Goal: Task Accomplishment & Management: Use online tool/utility

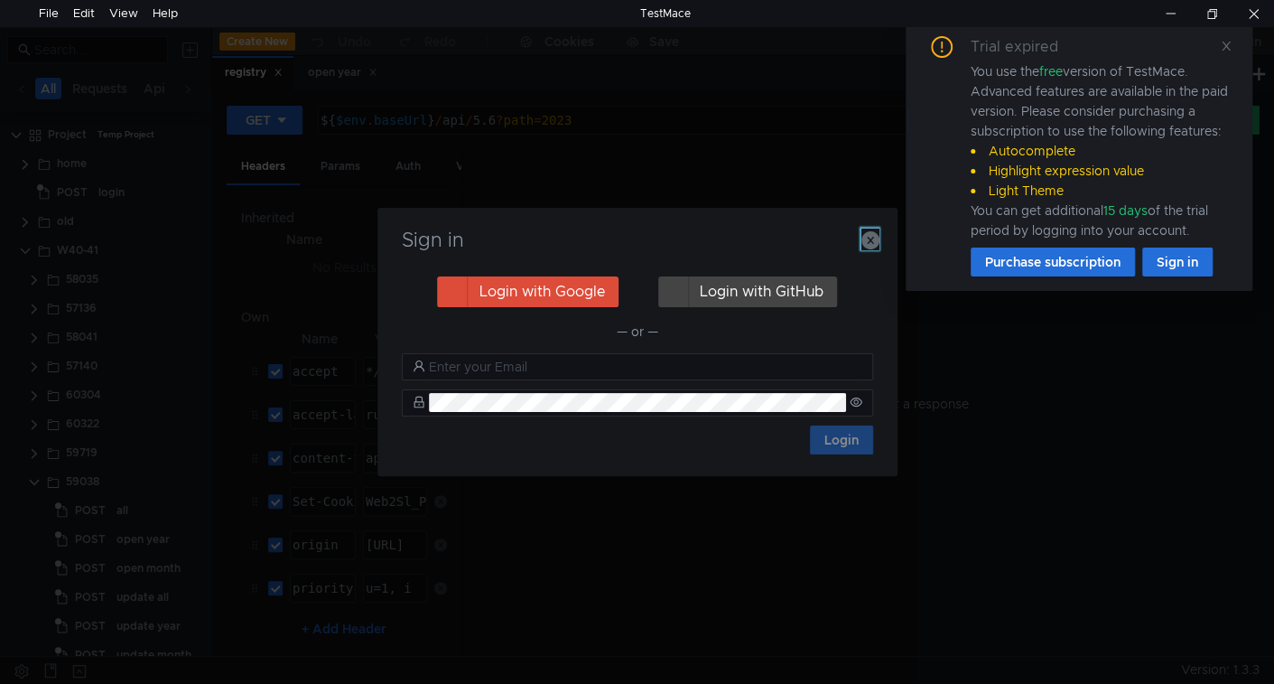
click at [872, 238] on icon "button" at bounding box center [871, 240] width 18 height 18
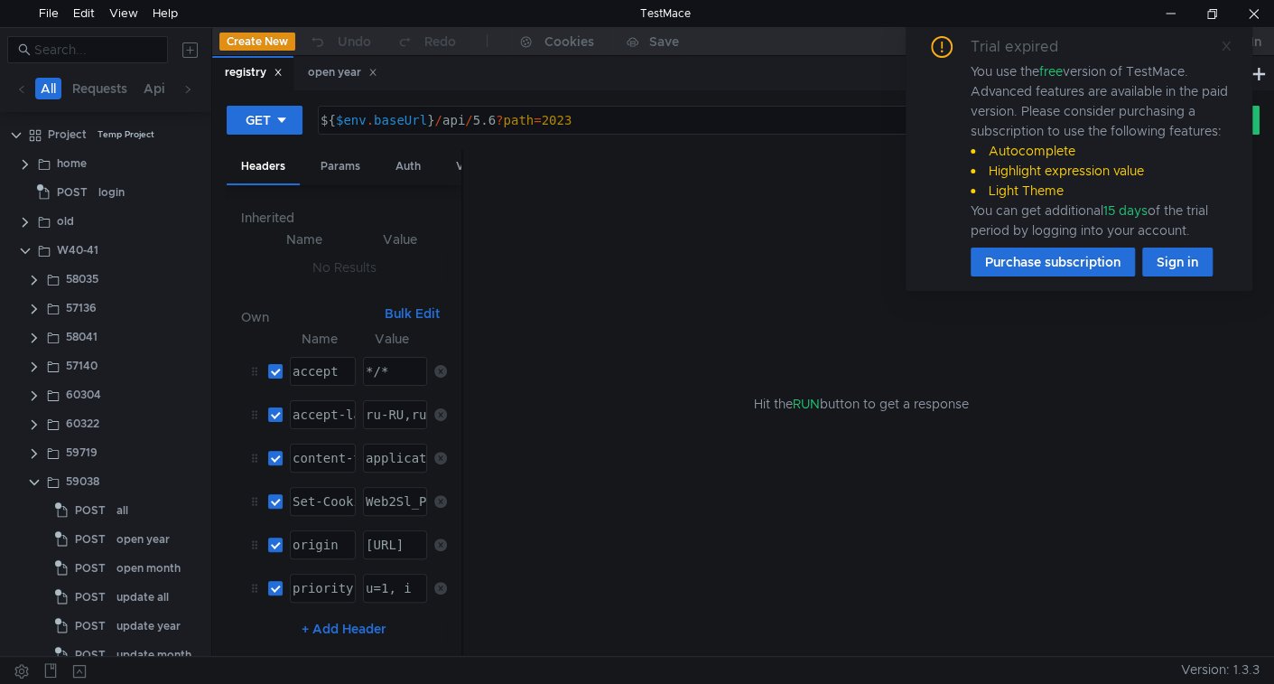
click at [1227, 45] on icon at bounding box center [1226, 46] width 13 height 13
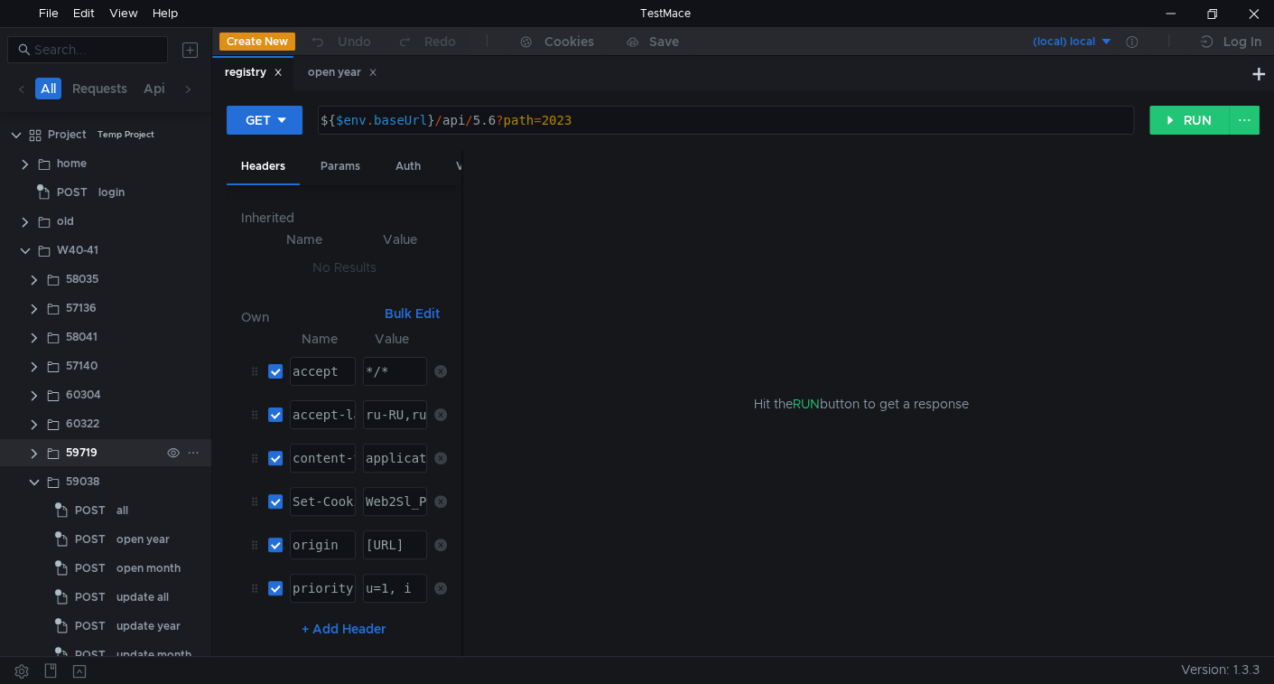
scroll to position [166, 0]
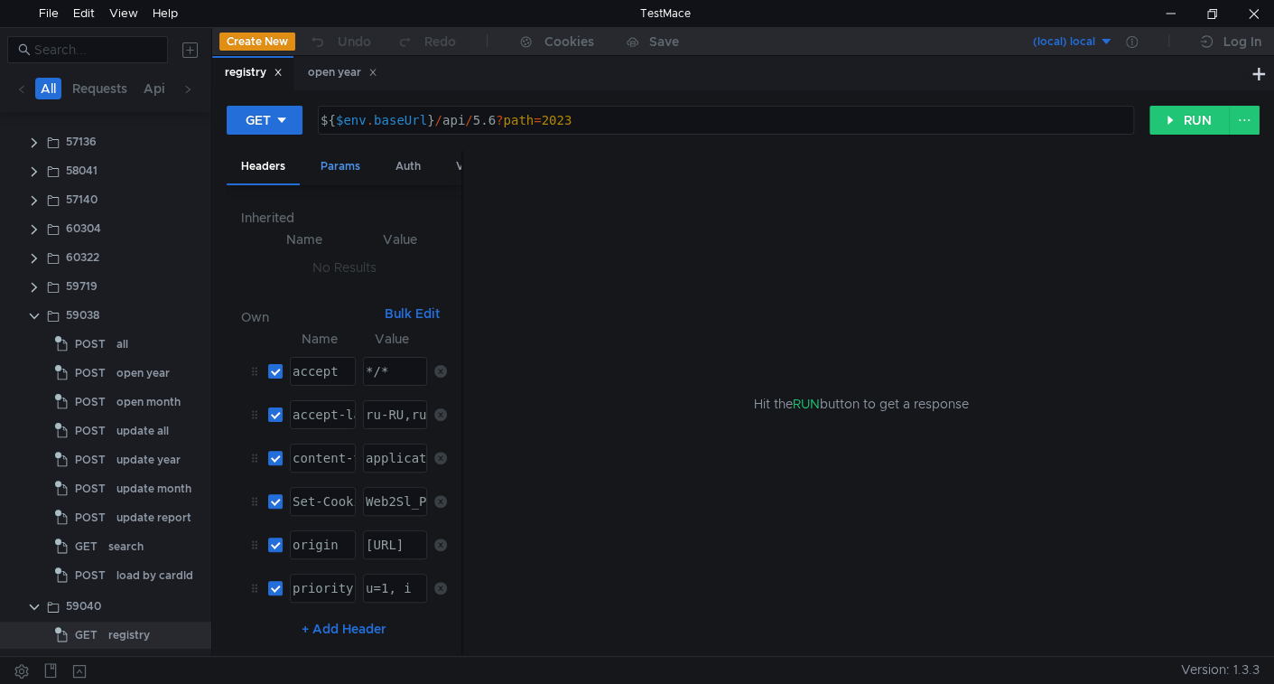
click at [341, 159] on div "Params" at bounding box center [340, 166] width 69 height 33
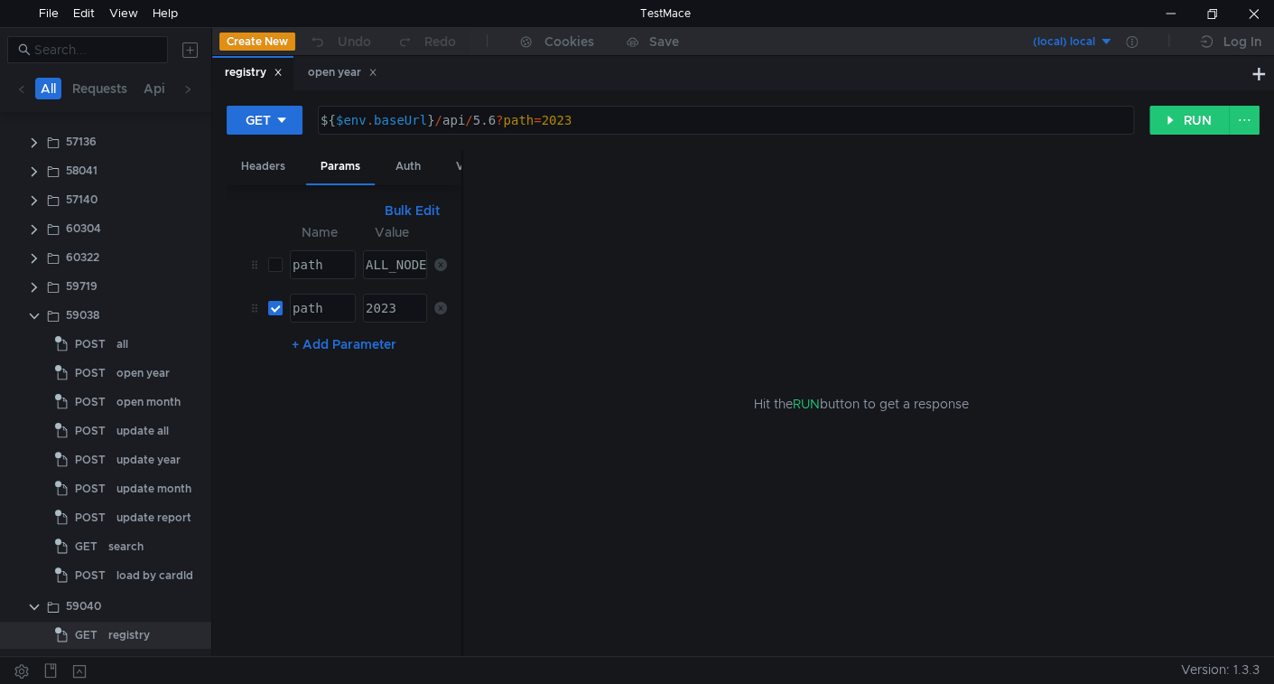
click at [463, 219] on div "Hit the RUN button to get a response" at bounding box center [861, 404] width 797 height 508
drag, startPoint x: 462, startPoint y: 216, endPoint x: 545, endPoint y: 213, distance: 82.2
click at [545, 213] on div at bounding box center [545, 404] width 2 height 508
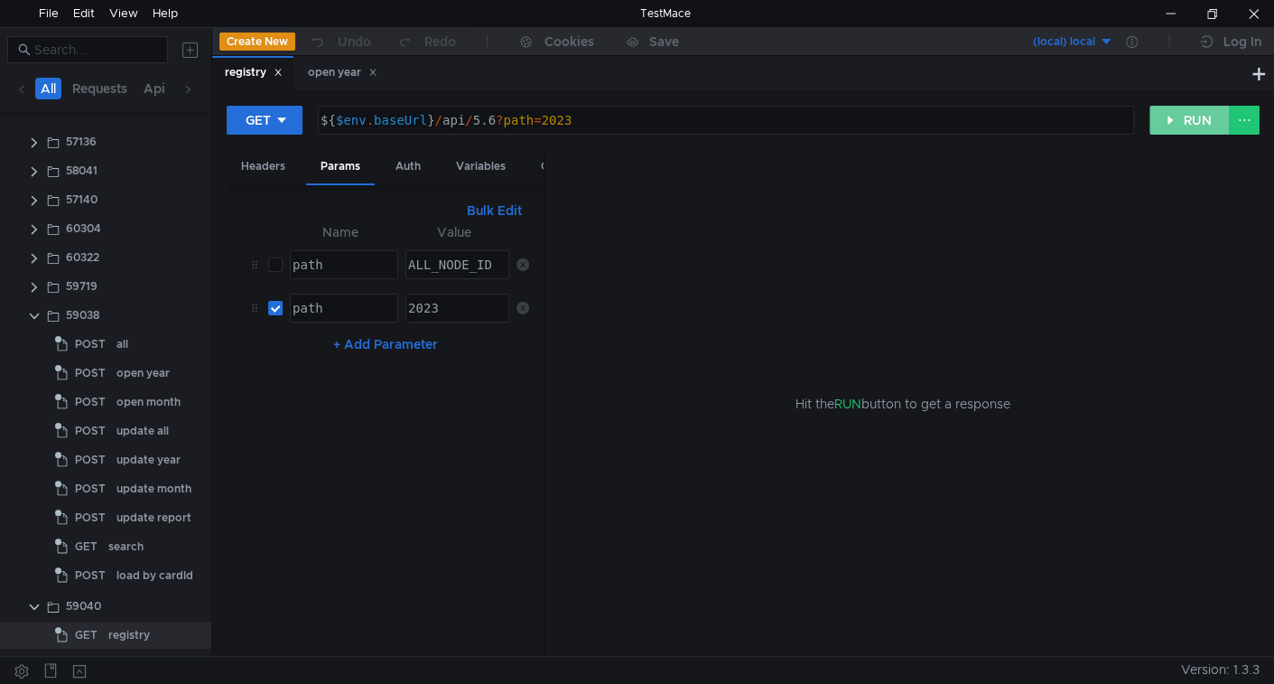
click at [1171, 122] on button "RUN" at bounding box center [1190, 120] width 80 height 29
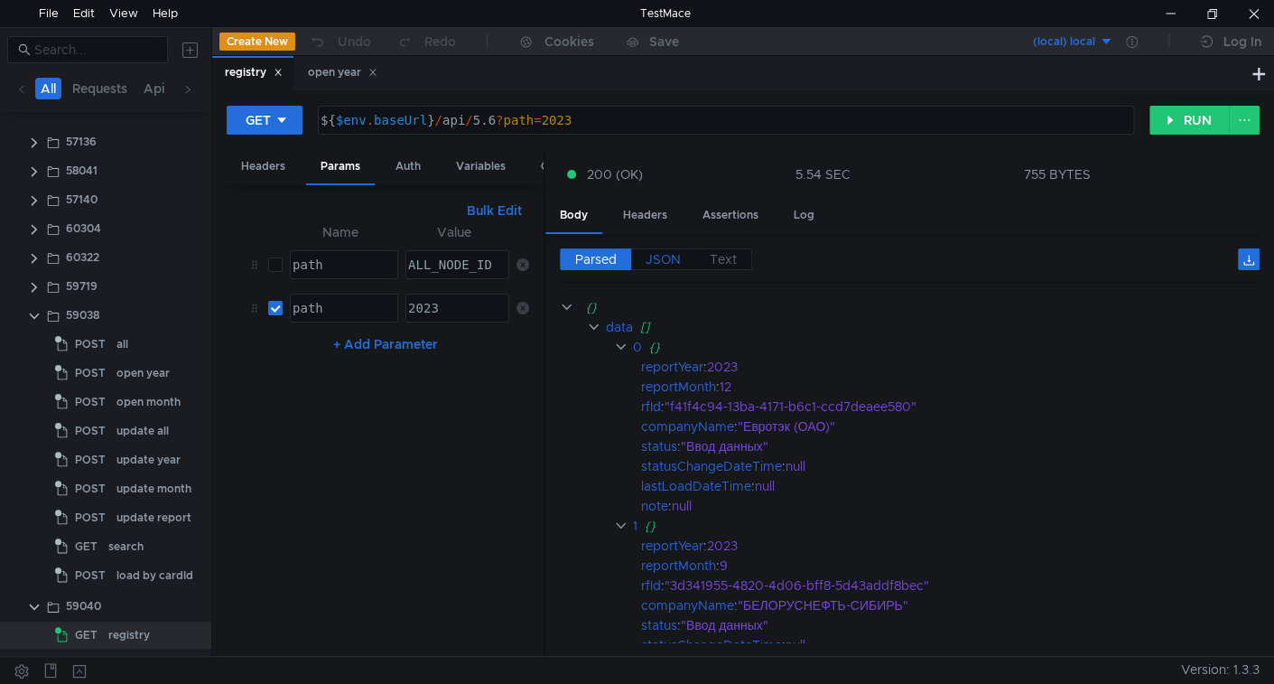
click at [666, 254] on span "JSON" at bounding box center [663, 259] width 35 height 16
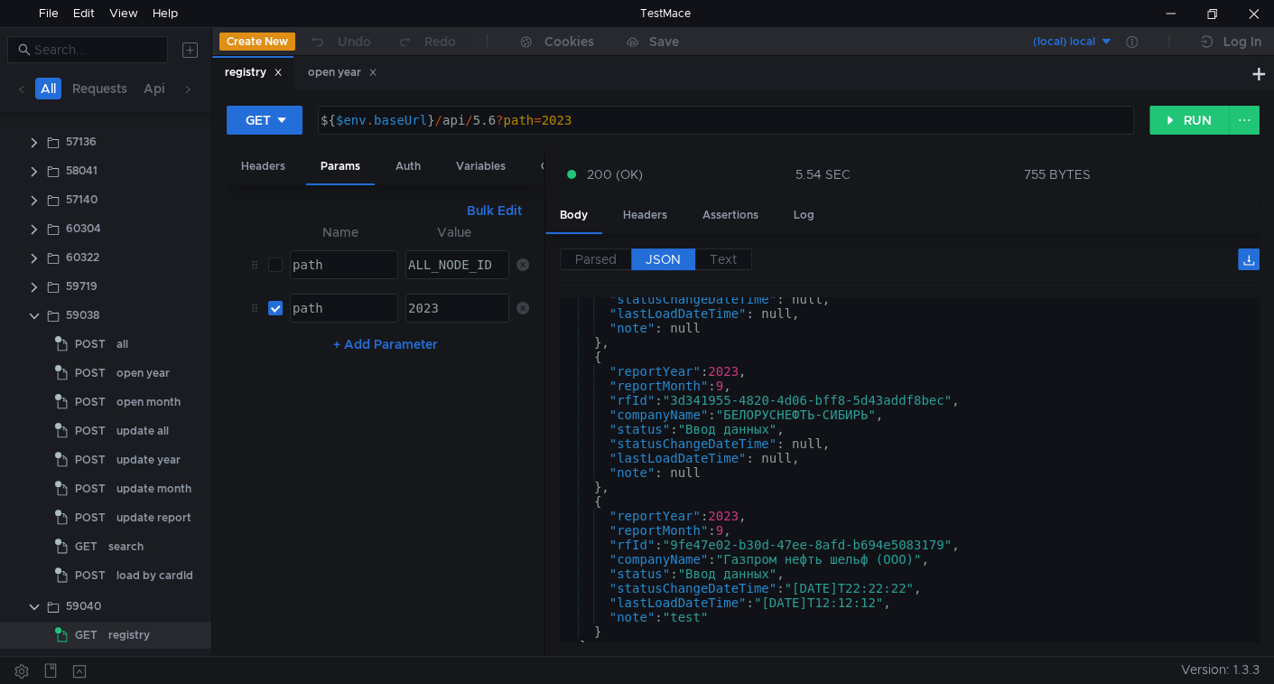
scroll to position [160, 0]
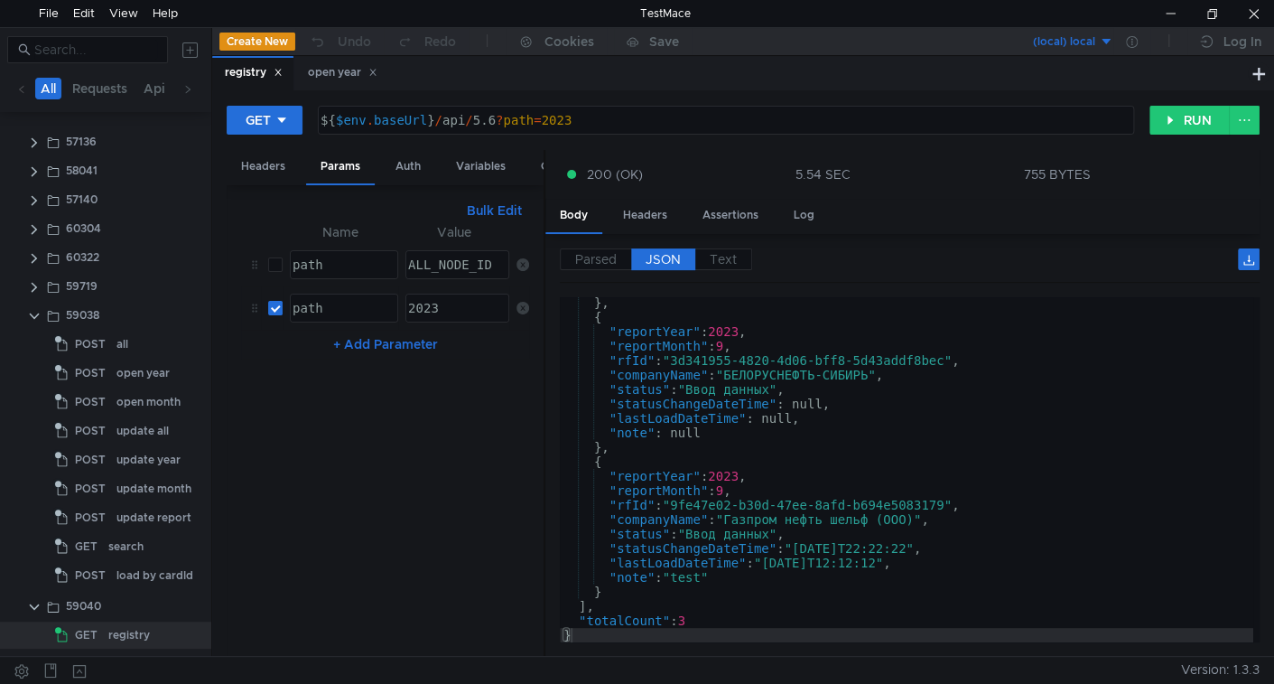
click at [467, 305] on div "2023" at bounding box center [456, 322] width 103 height 43
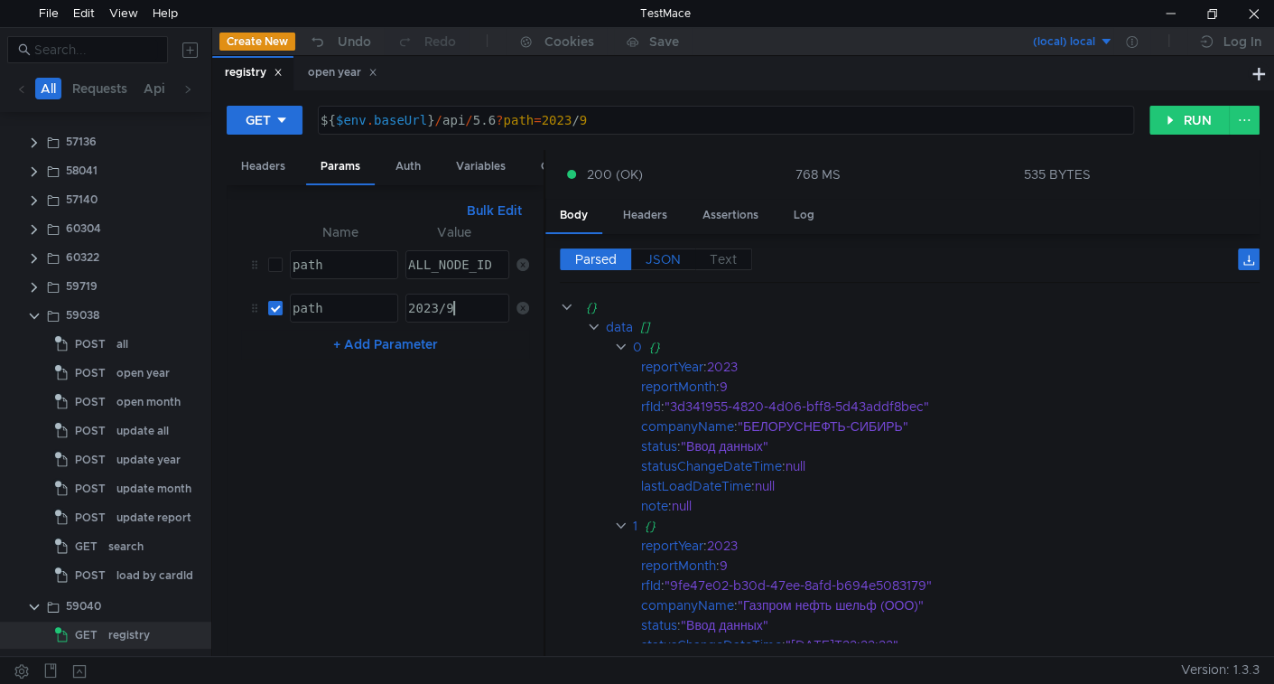
type textarea "2023/9"
click at [673, 251] on span "JSON" at bounding box center [663, 259] width 35 height 16
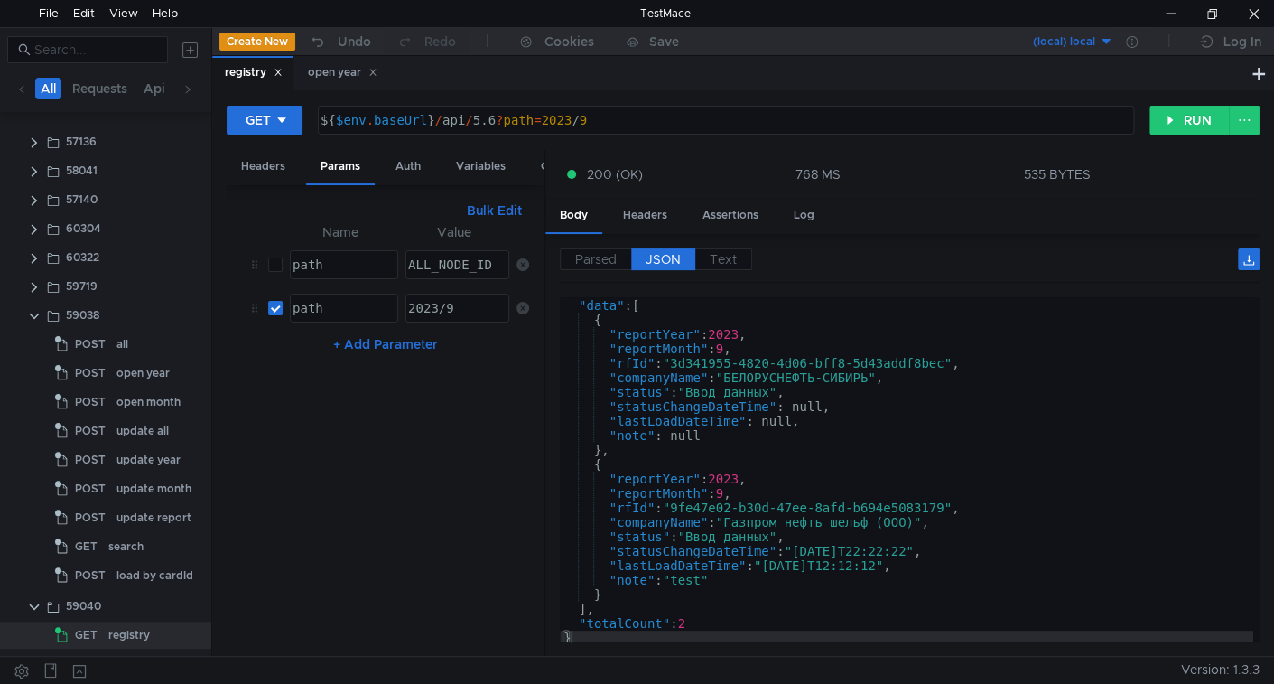
scroll to position [0, 0]
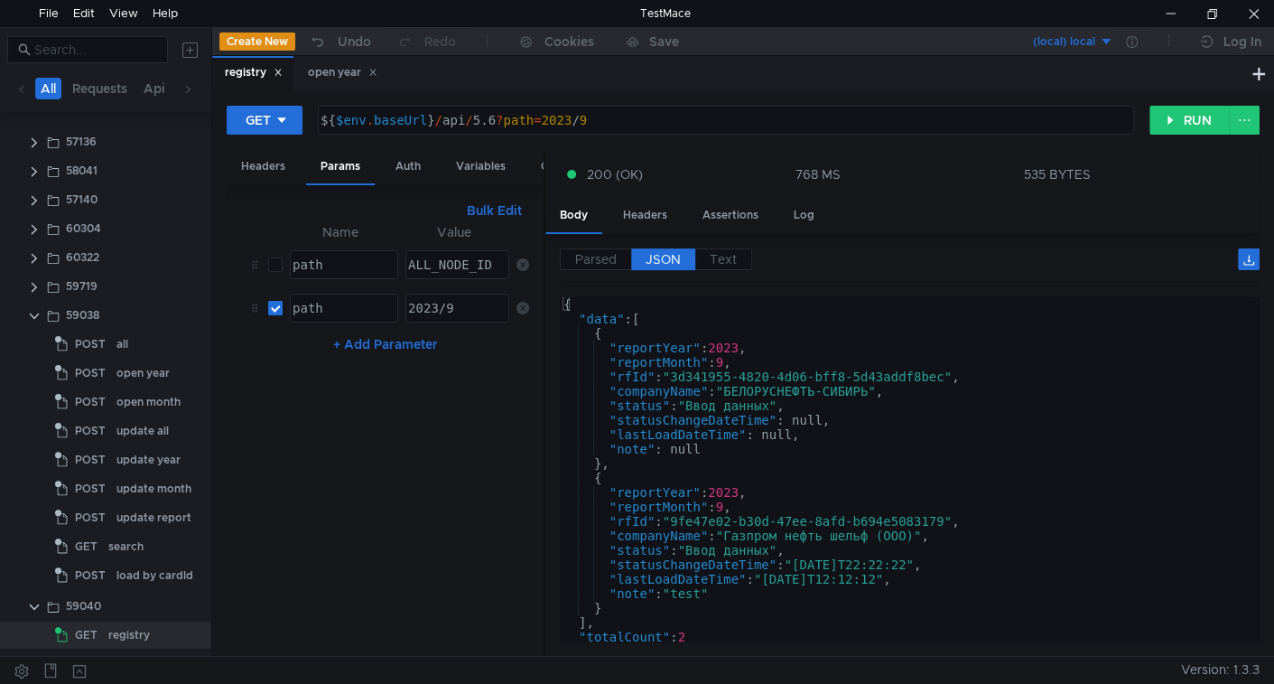
click at [280, 304] on input "checkbox" at bounding box center [275, 308] width 14 height 14
checkbox input "false"
click at [274, 263] on input "checkbox" at bounding box center [275, 264] width 14 height 14
checkbox input "true"
click at [1199, 111] on button "RUN" at bounding box center [1190, 120] width 80 height 29
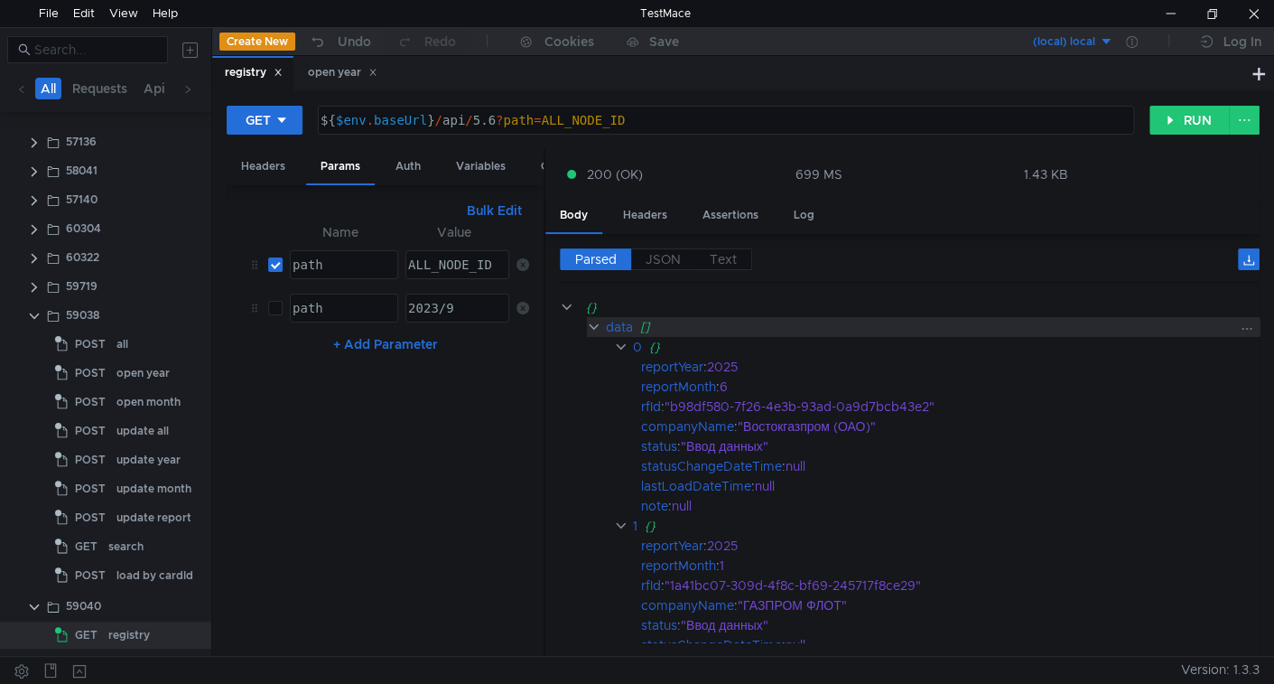
click at [587, 321] on clr-icon at bounding box center [594, 327] width 14 height 14
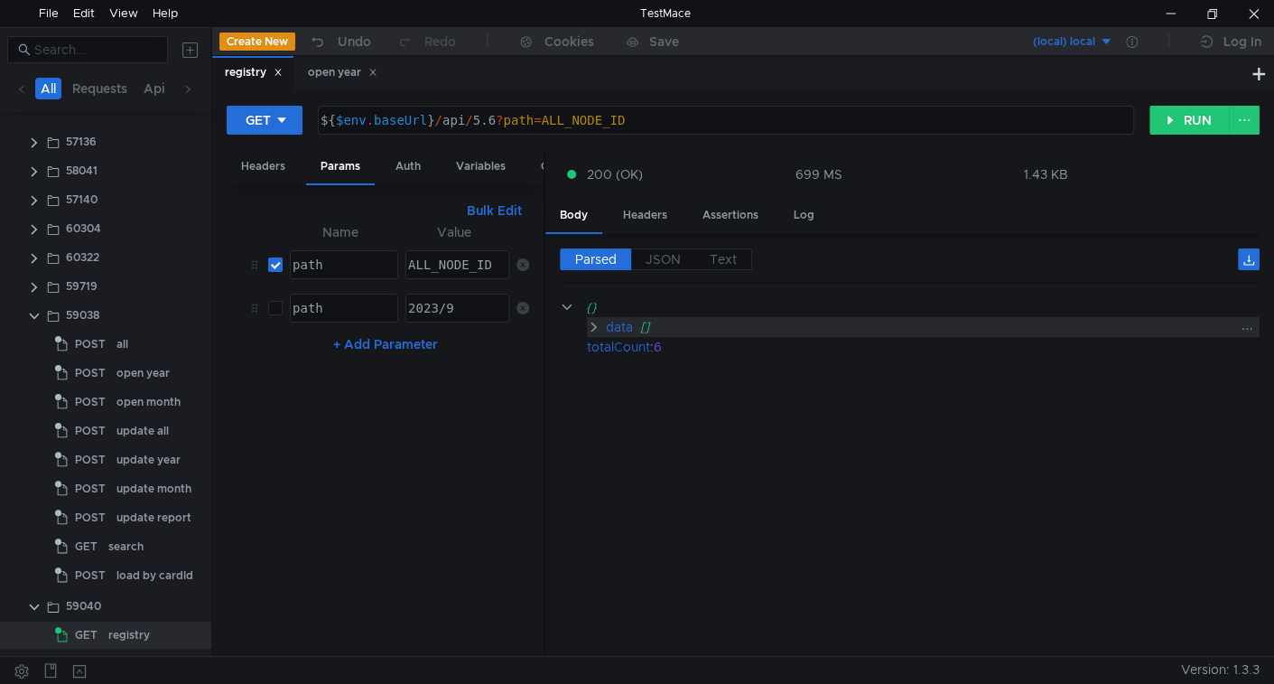
click at [590, 323] on clr-icon at bounding box center [594, 327] width 14 height 14
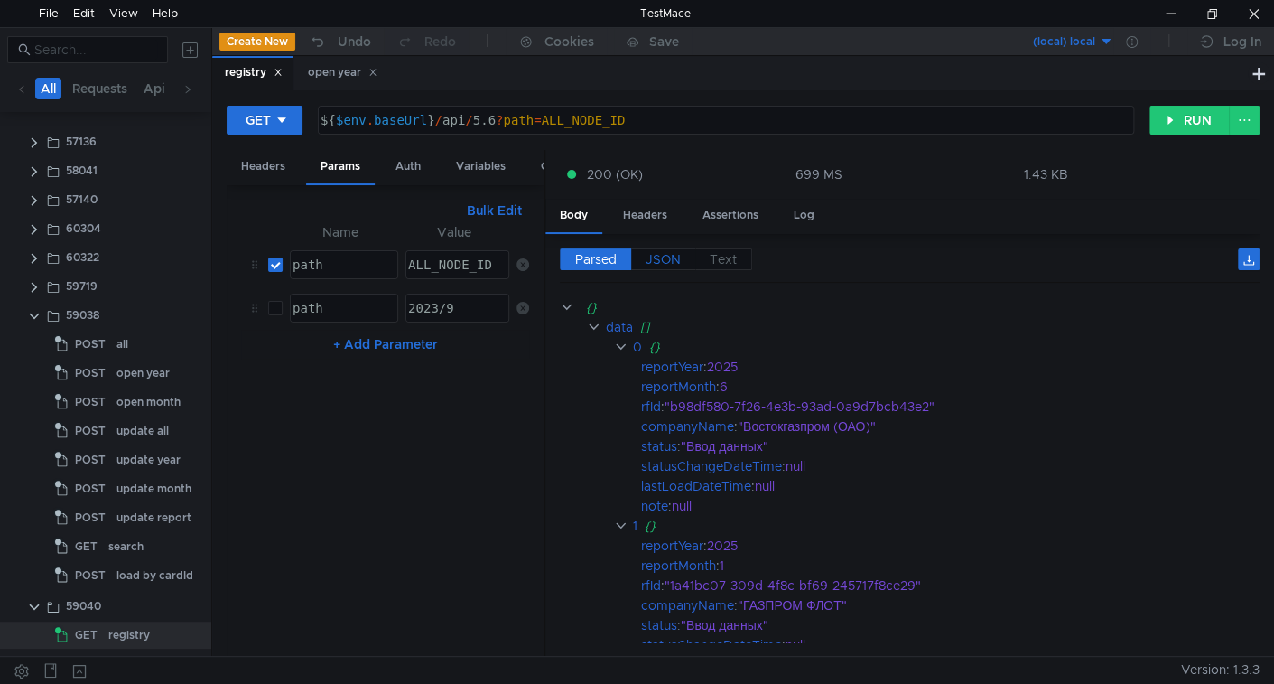
click at [660, 254] on span "JSON" at bounding box center [663, 259] width 35 height 16
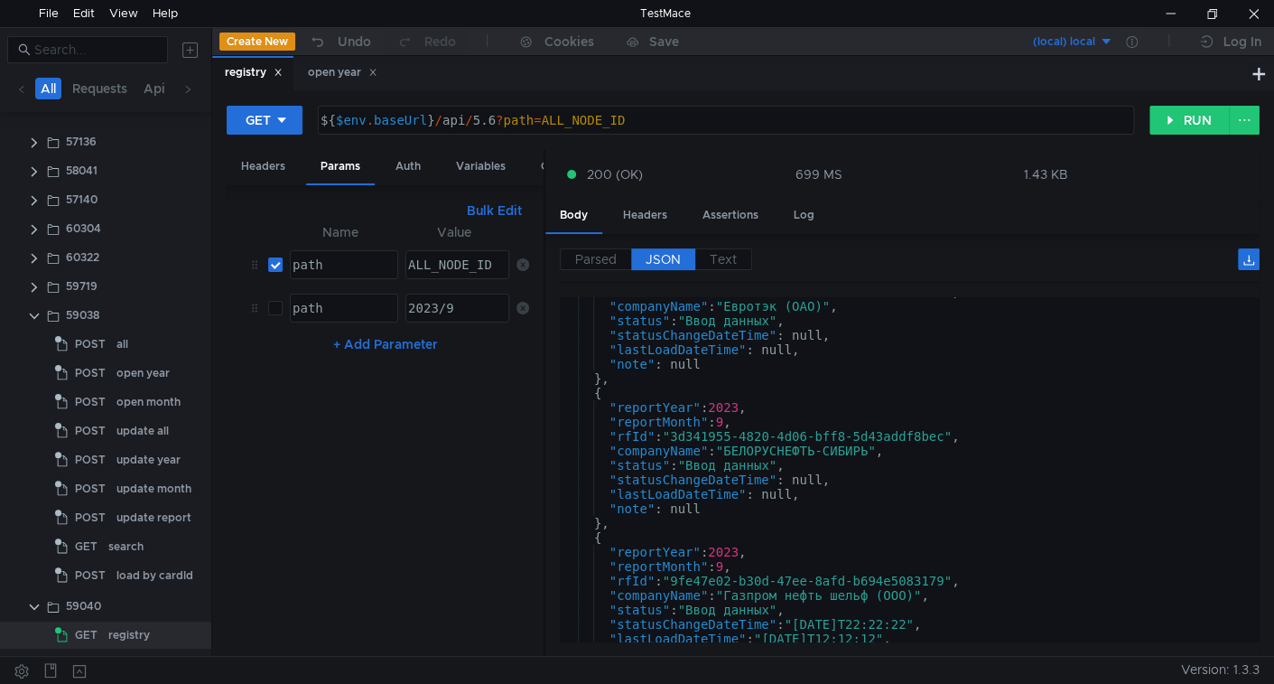
scroll to position [593, 0]
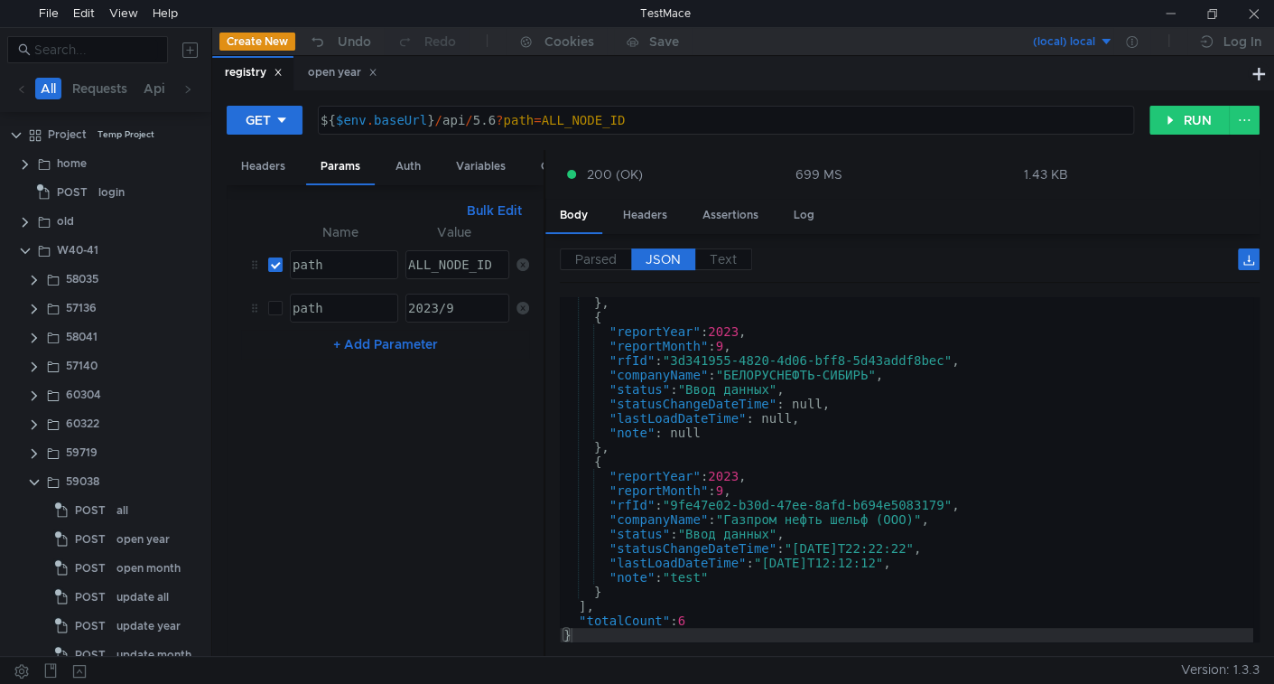
scroll to position [593, 0]
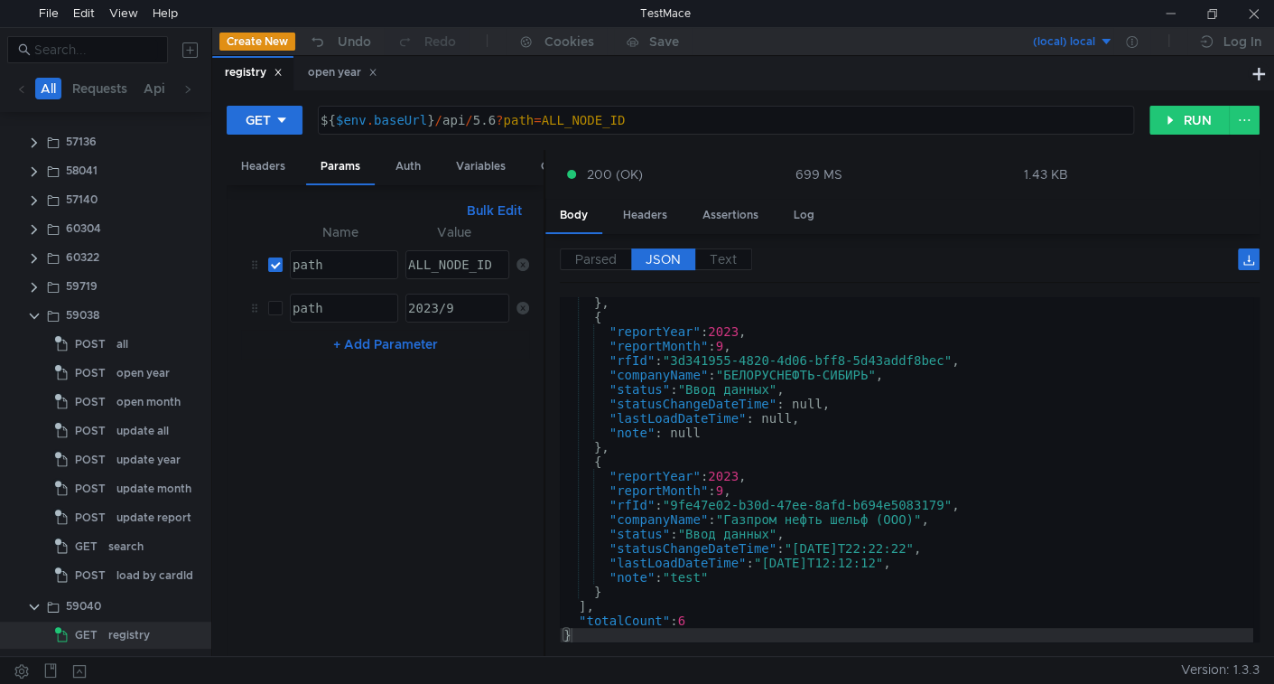
scroll to position [593, 0]
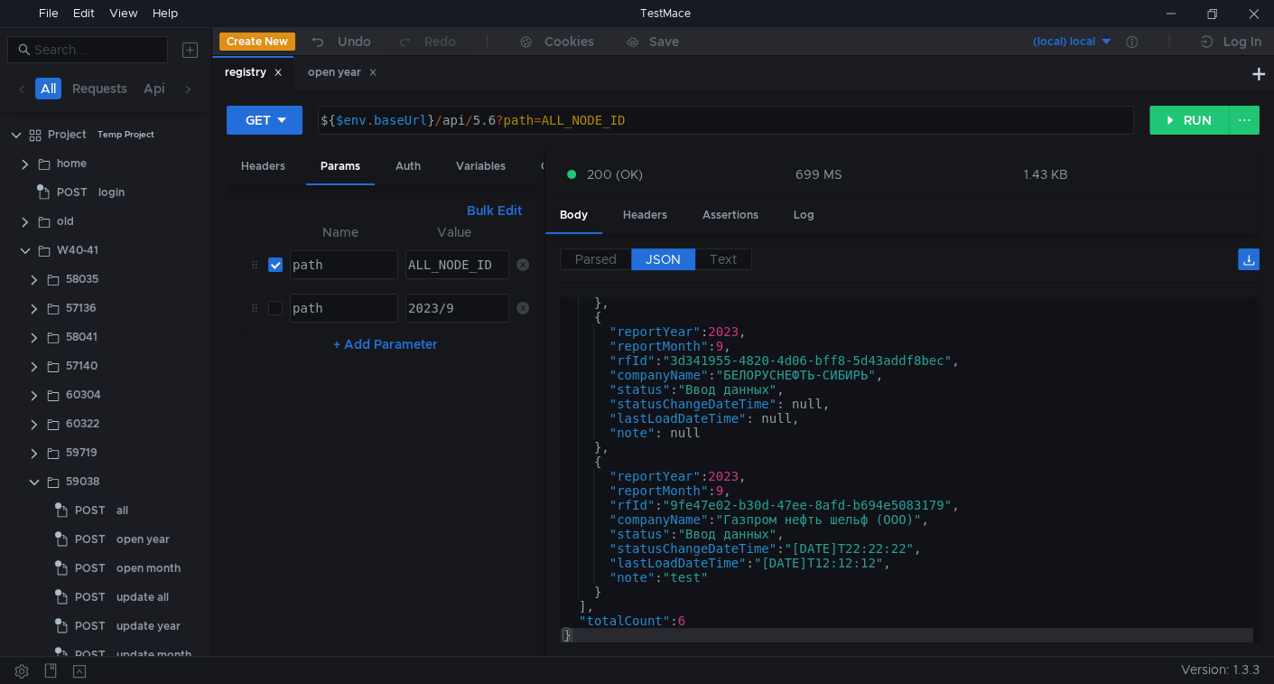
scroll to position [593, 0]
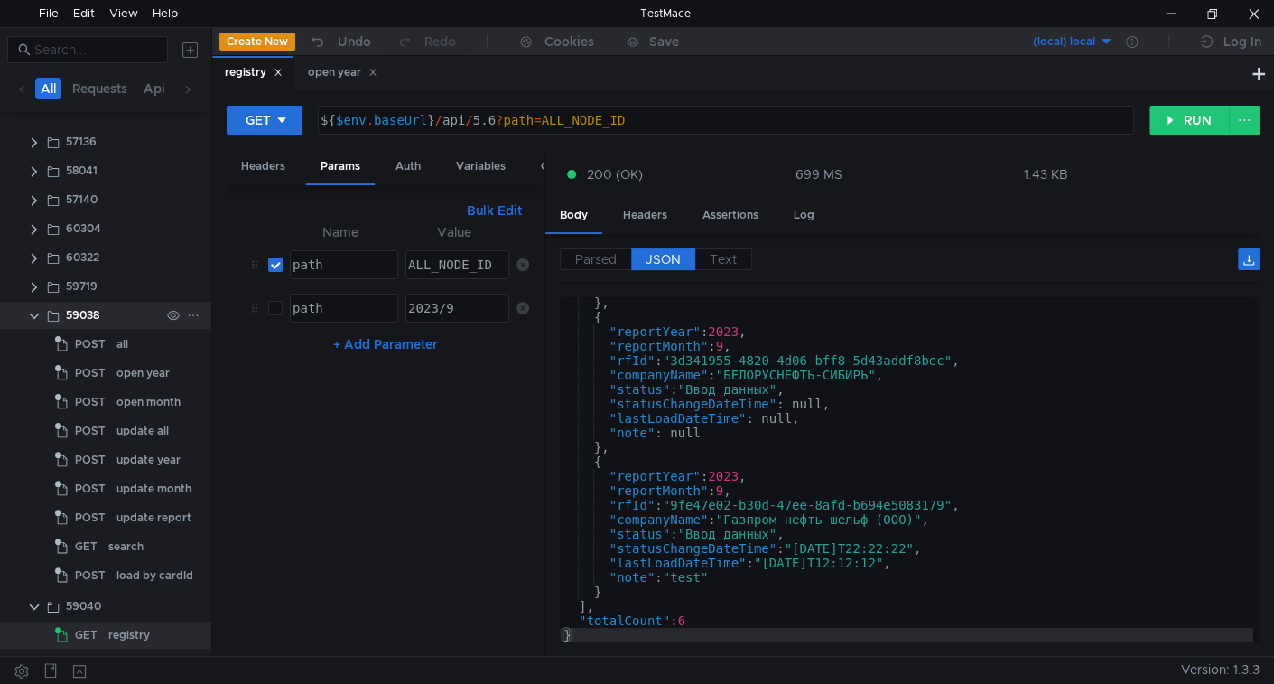
click at [33, 314] on clr-icon at bounding box center [34, 316] width 14 height 14
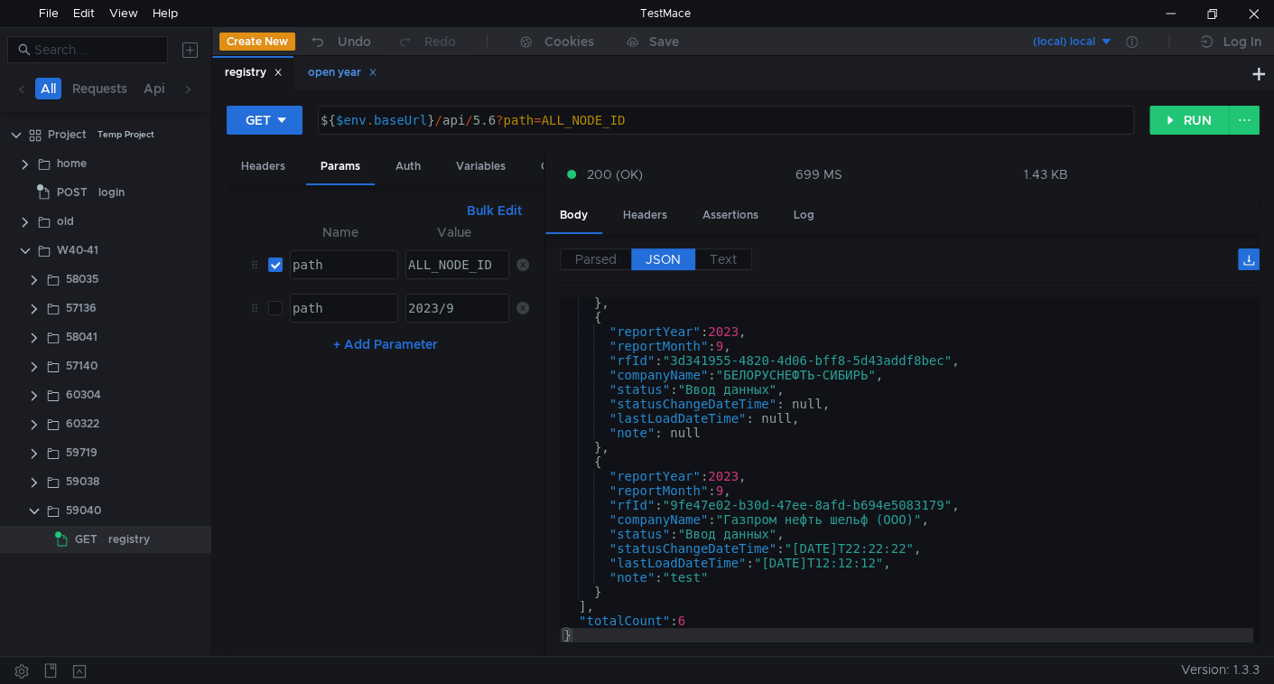
click at [378, 70] on icon at bounding box center [373, 72] width 9 height 9
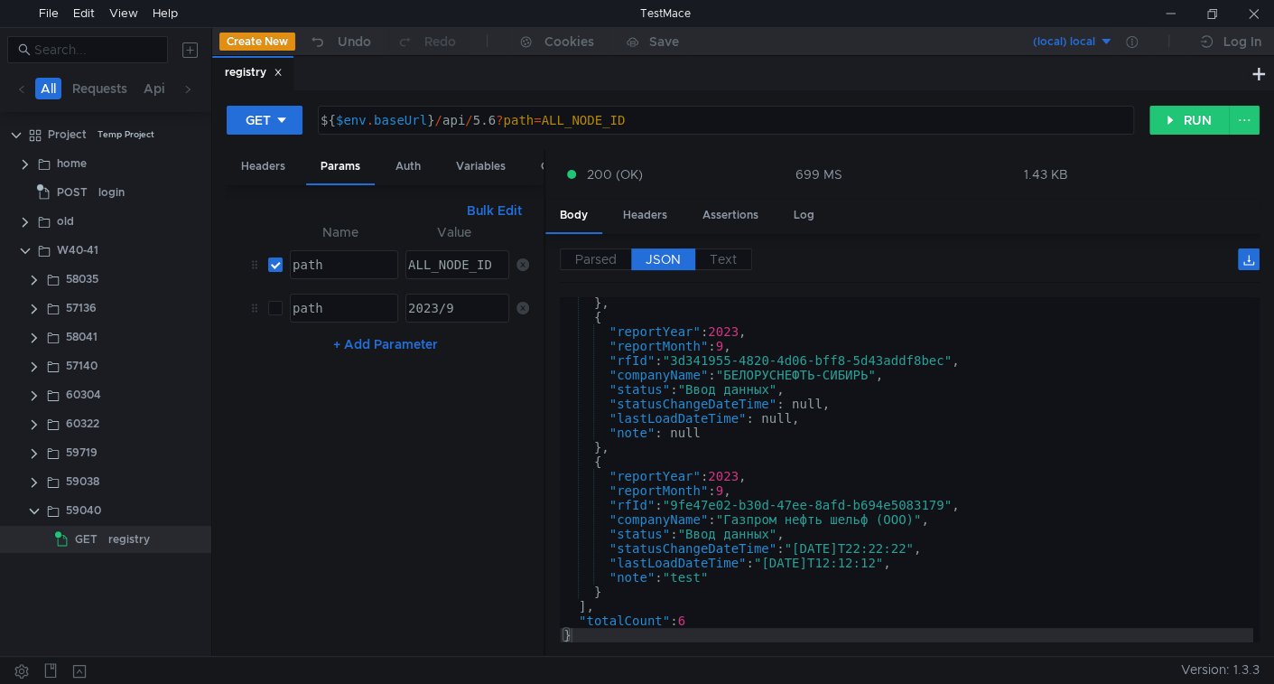
scroll to position [593, 0]
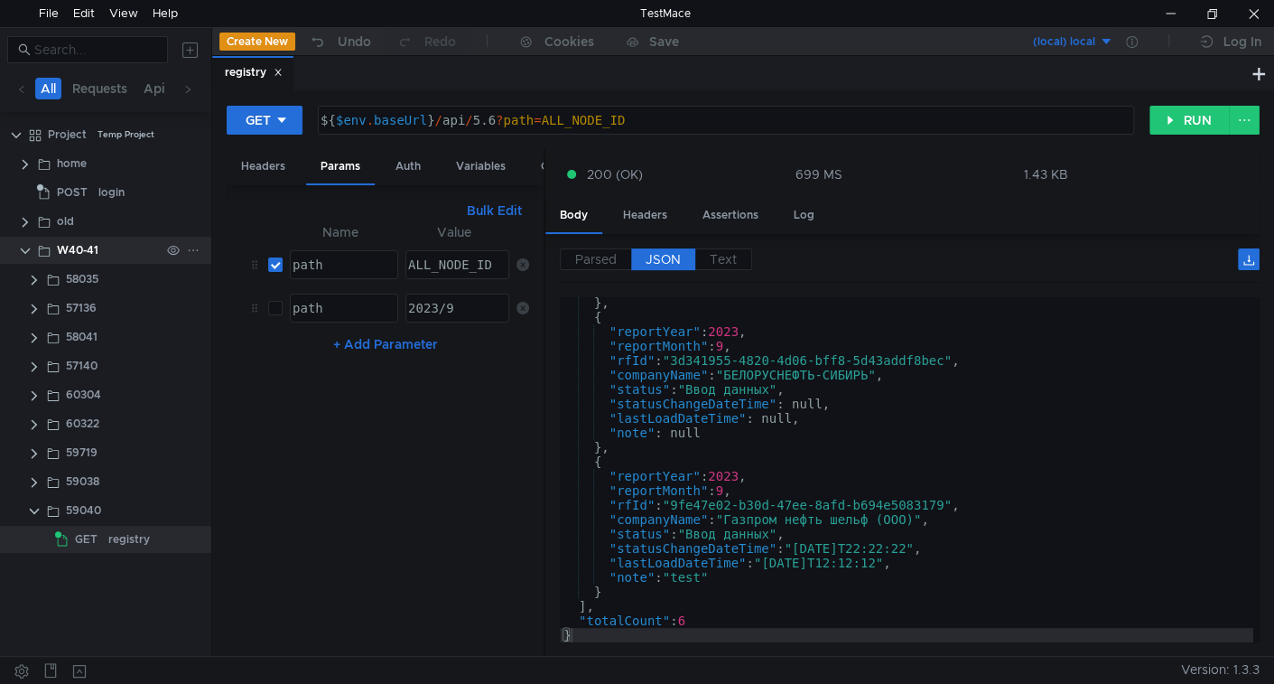
click at [189, 253] on icon at bounding box center [193, 250] width 13 height 13
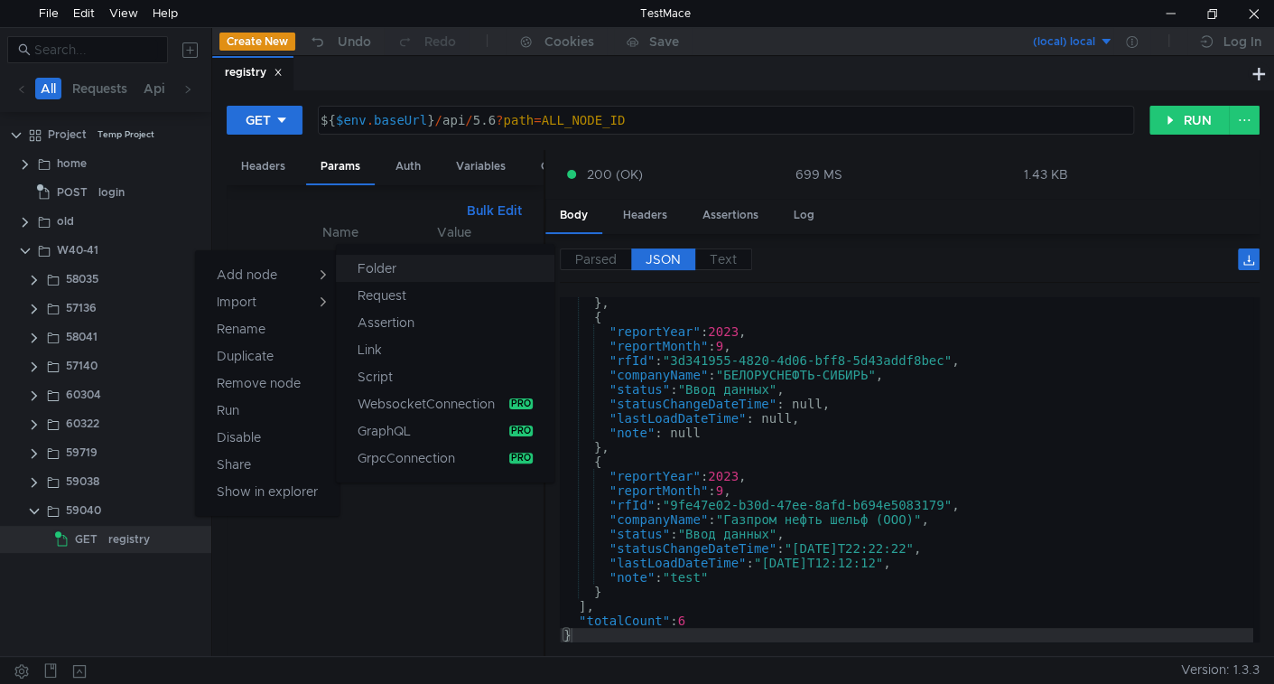
click at [360, 266] on app-tour-anchor "Folder" at bounding box center [377, 268] width 39 height 22
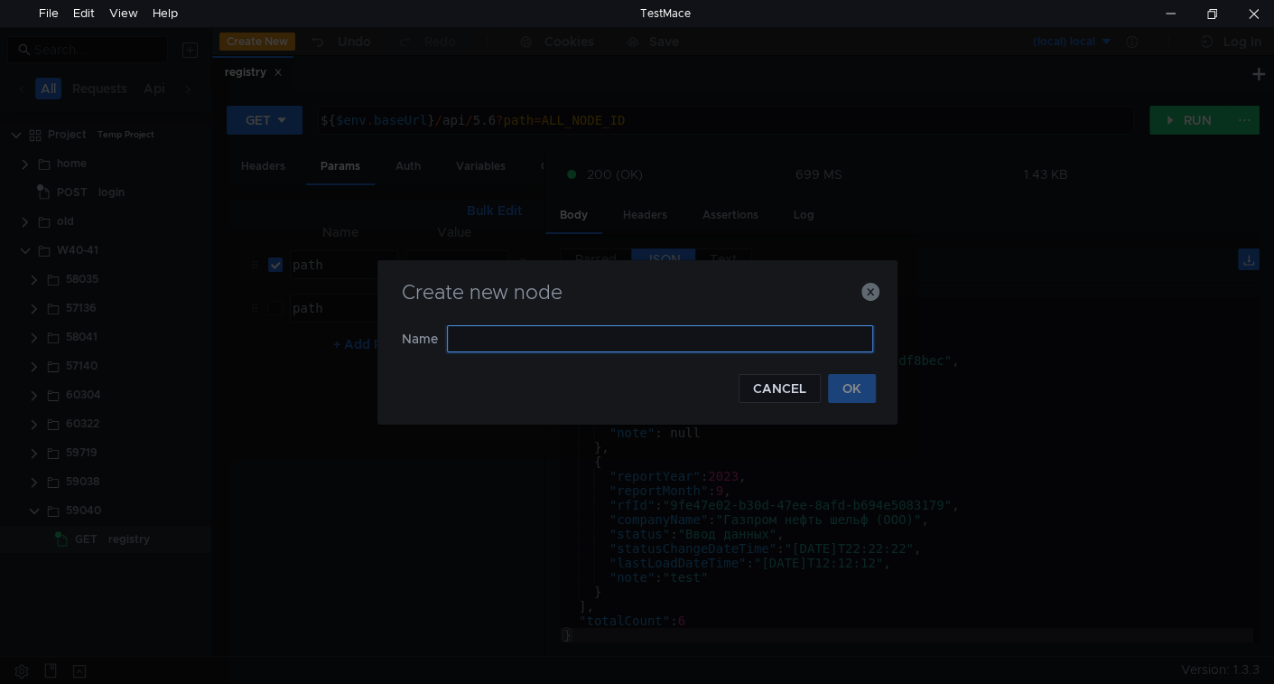
paste input "59043"
type input "59043"
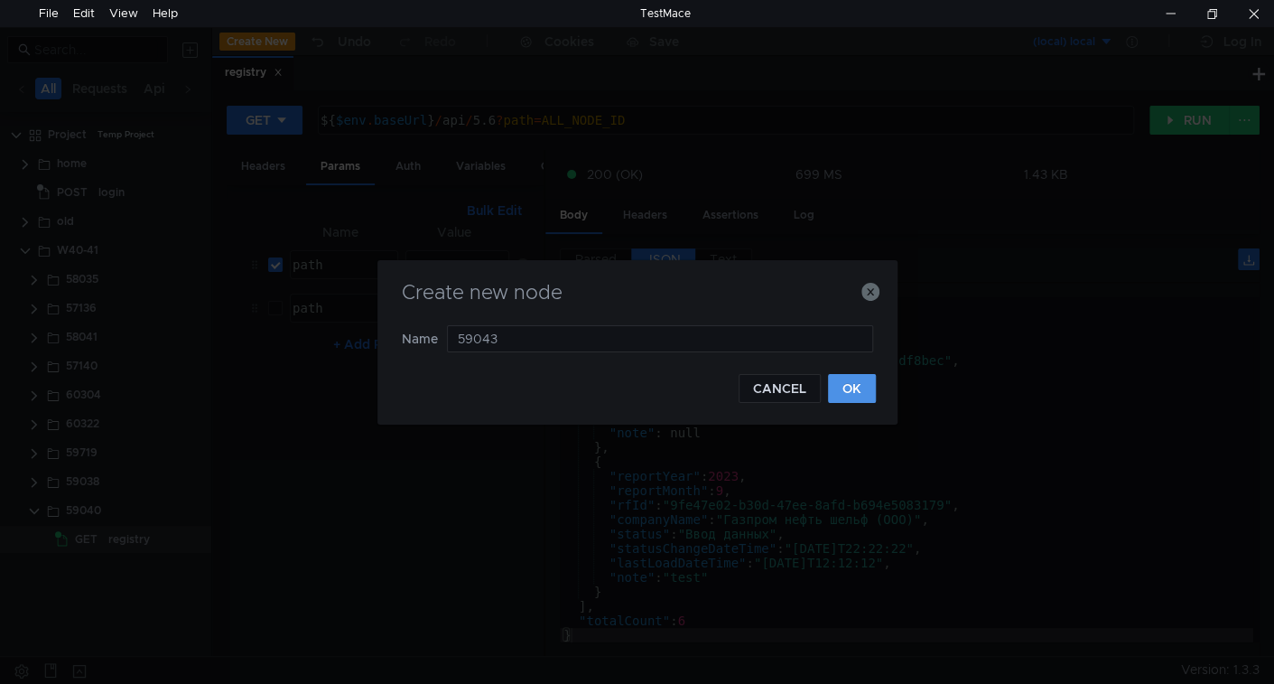
click at [856, 378] on button "OK" at bounding box center [852, 388] width 48 height 29
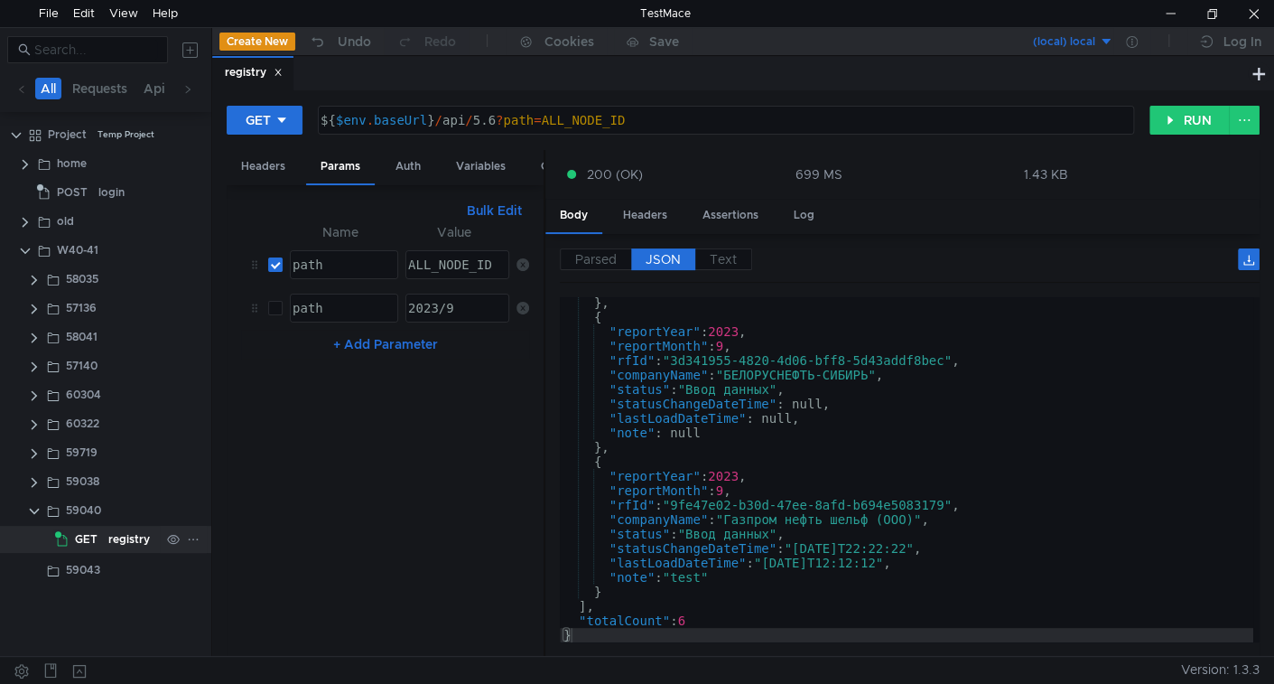
click at [108, 538] on div "registry" at bounding box center [129, 539] width 42 height 27
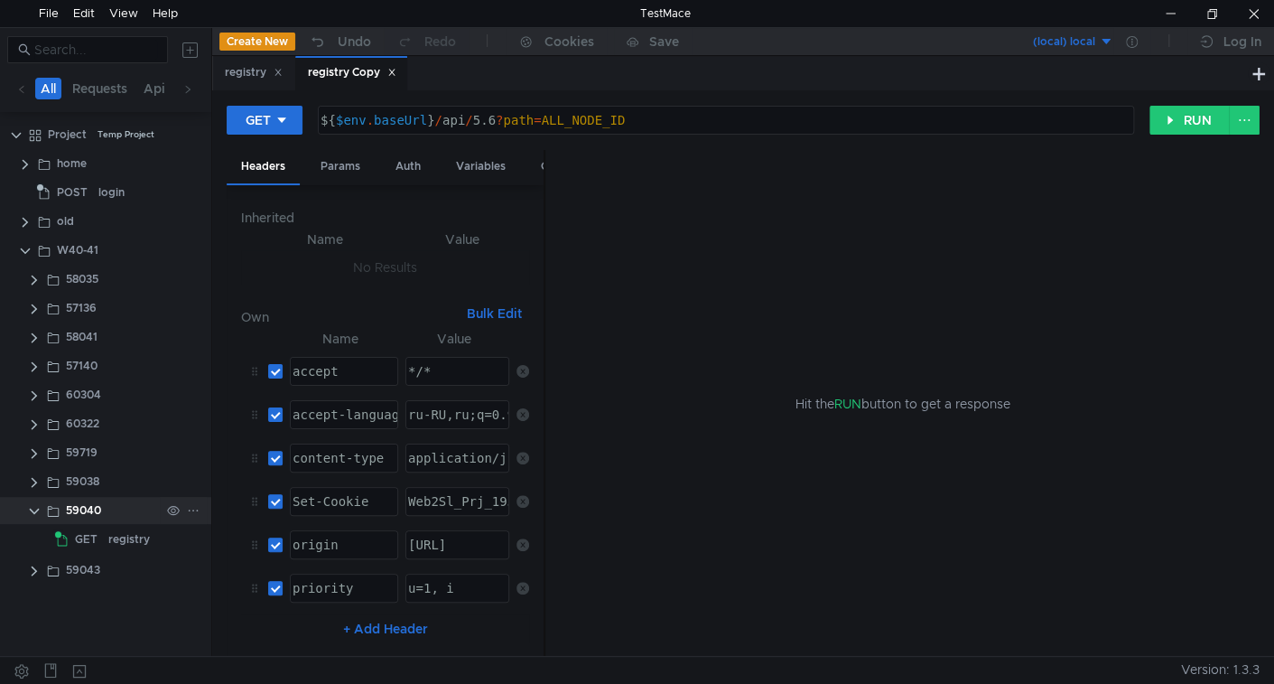
click at [30, 512] on clr-icon at bounding box center [34, 511] width 14 height 14
click at [33, 536] on clr-icon at bounding box center [34, 540] width 14 height 14
click at [79, 563] on span "GET" at bounding box center [86, 568] width 23 height 27
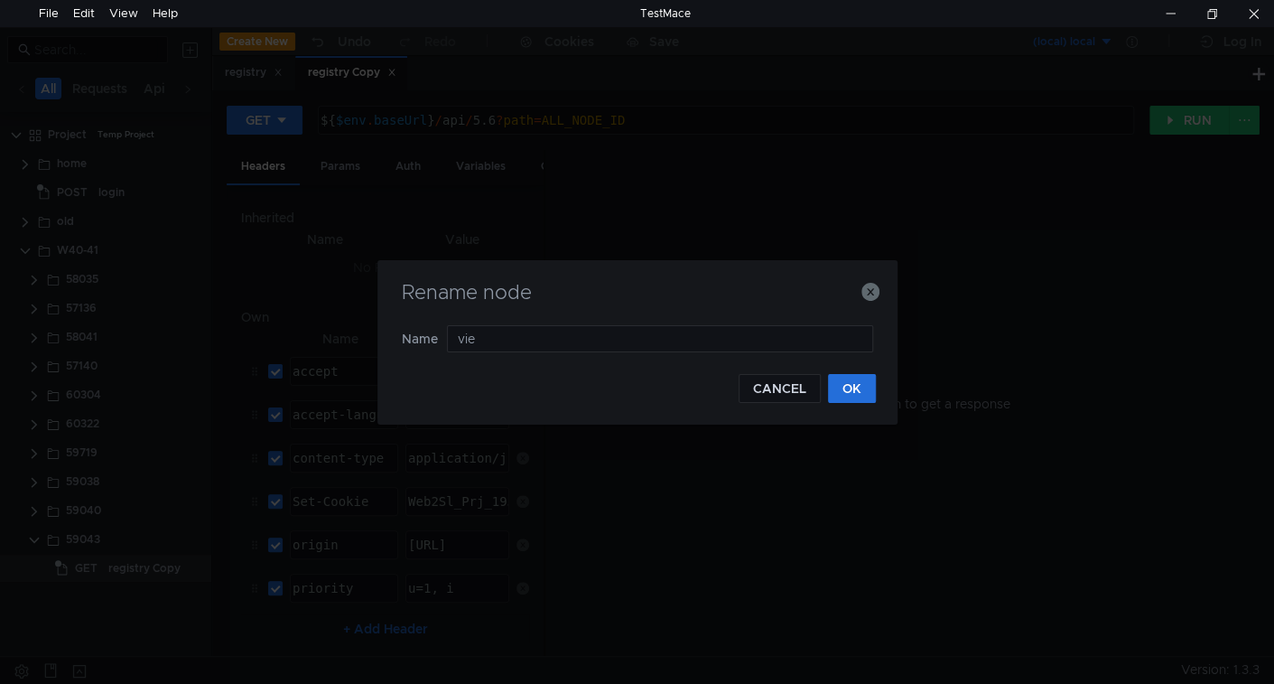
type input "view"
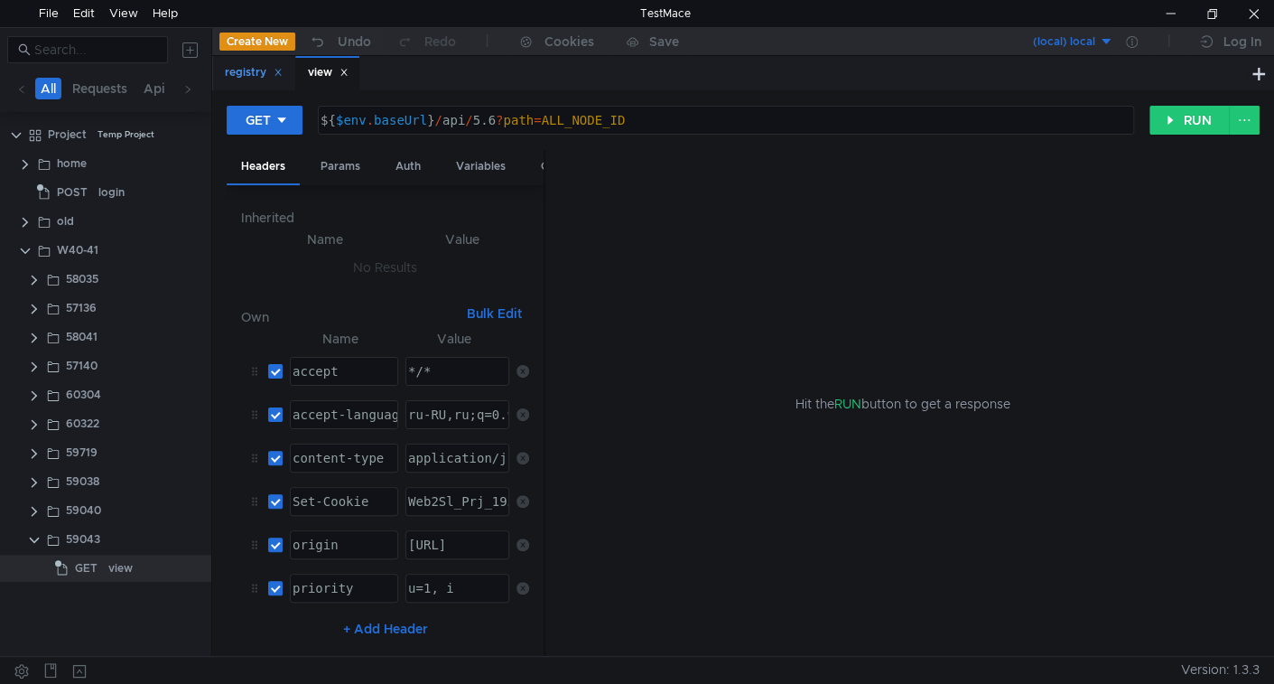
click at [278, 71] on icon at bounding box center [278, 72] width 9 height 9
click at [339, 164] on div "Params" at bounding box center [340, 166] width 69 height 33
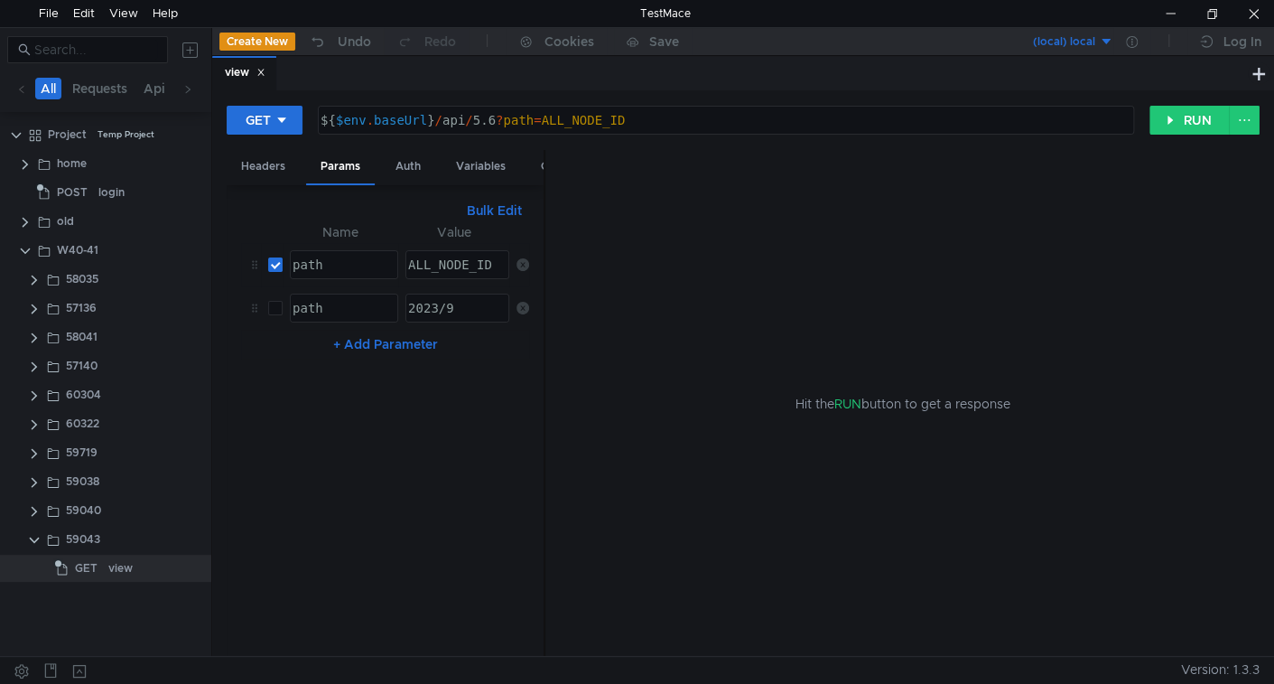
click at [522, 264] on icon at bounding box center [523, 264] width 13 height 13
checkbox input "false"
click at [522, 264] on icon at bounding box center [523, 264] width 13 height 13
type textarea "${$env.baseUrl}/api/5.6"
click at [516, 122] on div "${ $env . baseUrl } / api / 5.6" at bounding box center [724, 134] width 815 height 43
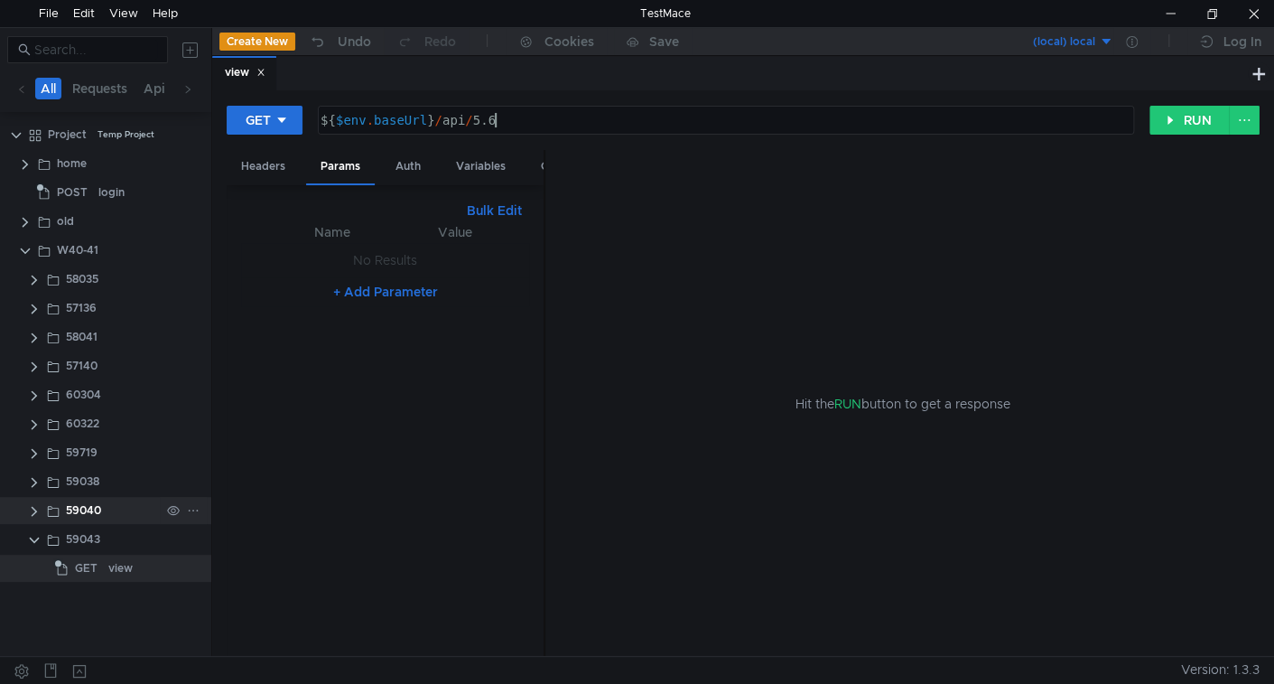
click at [34, 511] on clr-icon at bounding box center [34, 511] width 14 height 14
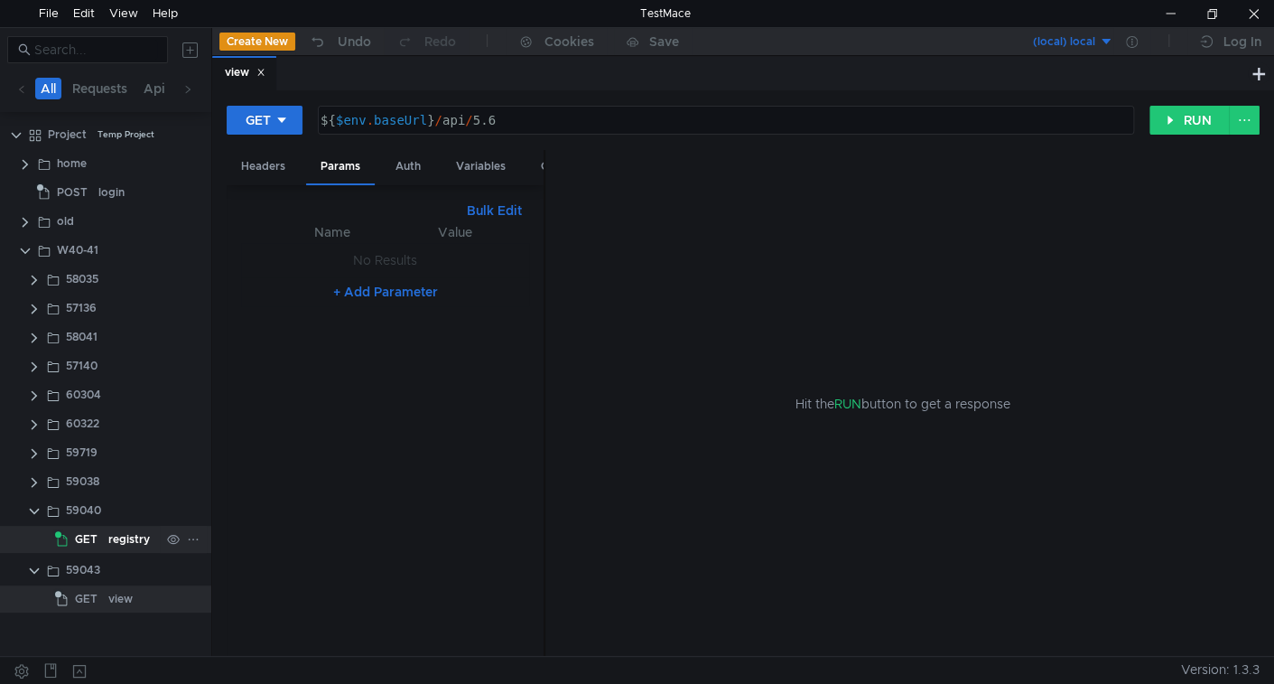
click at [103, 536] on app-tree-icon "GET" at bounding box center [81, 539] width 53 height 27
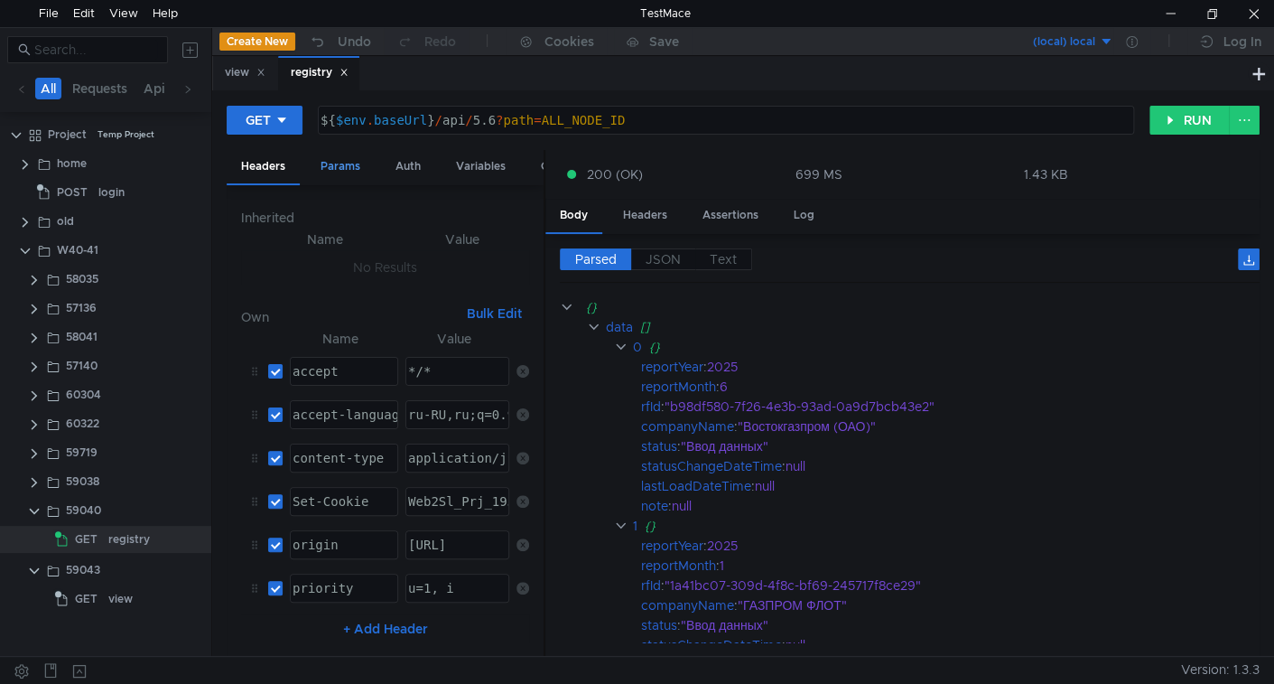
click at [332, 163] on div "Params" at bounding box center [340, 166] width 69 height 33
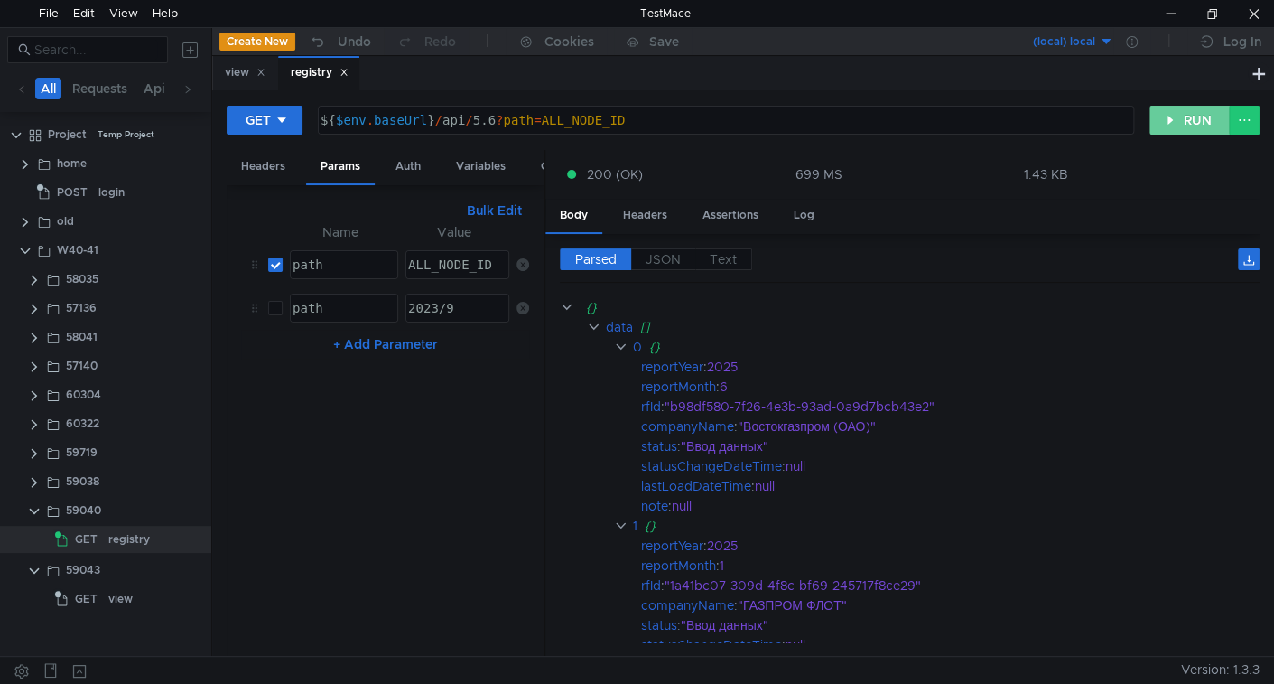
click at [1187, 124] on button "RUN" at bounding box center [1190, 120] width 80 height 29
click at [671, 252] on span "JSON" at bounding box center [663, 259] width 35 height 16
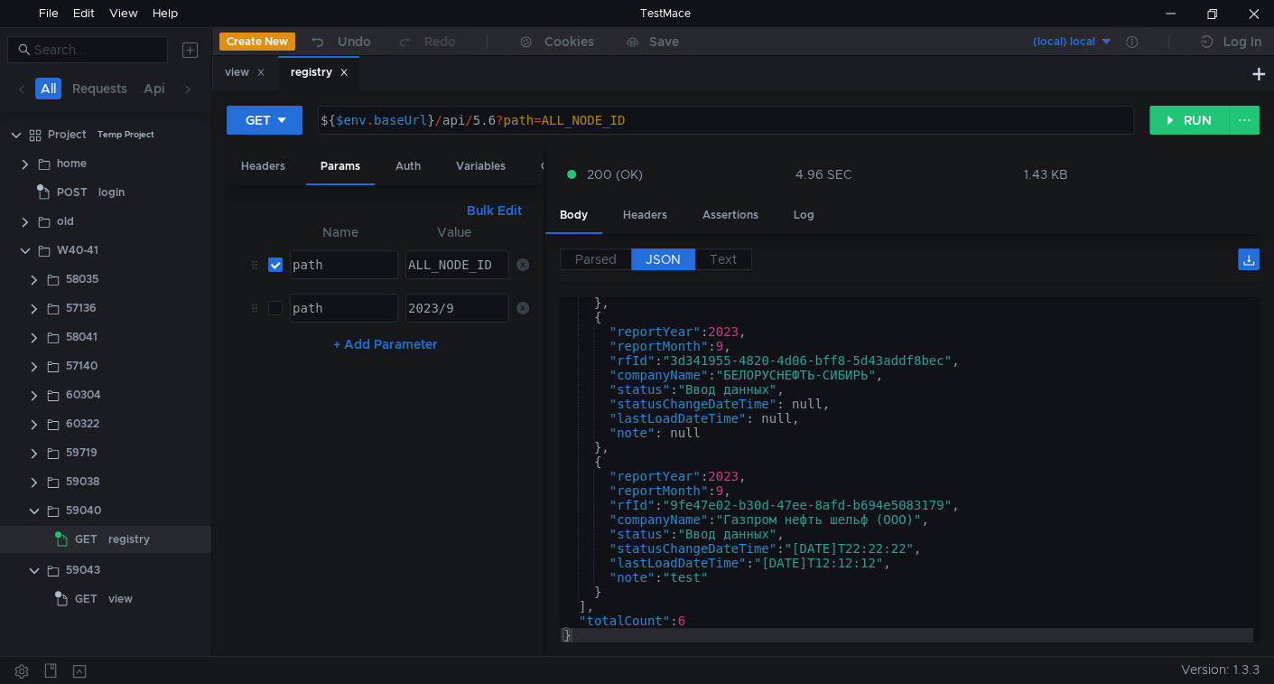
type textarea ""rfId": "9fe47e02-b30d-47ee-8afd-b694e5083179","
click at [693, 505] on div "} , { "reportYear" : 2023 , "reportMonth" : 9 , "rfId" : "3d341955-4820-4d06-bf…" at bounding box center [907, 482] width 694 height 374
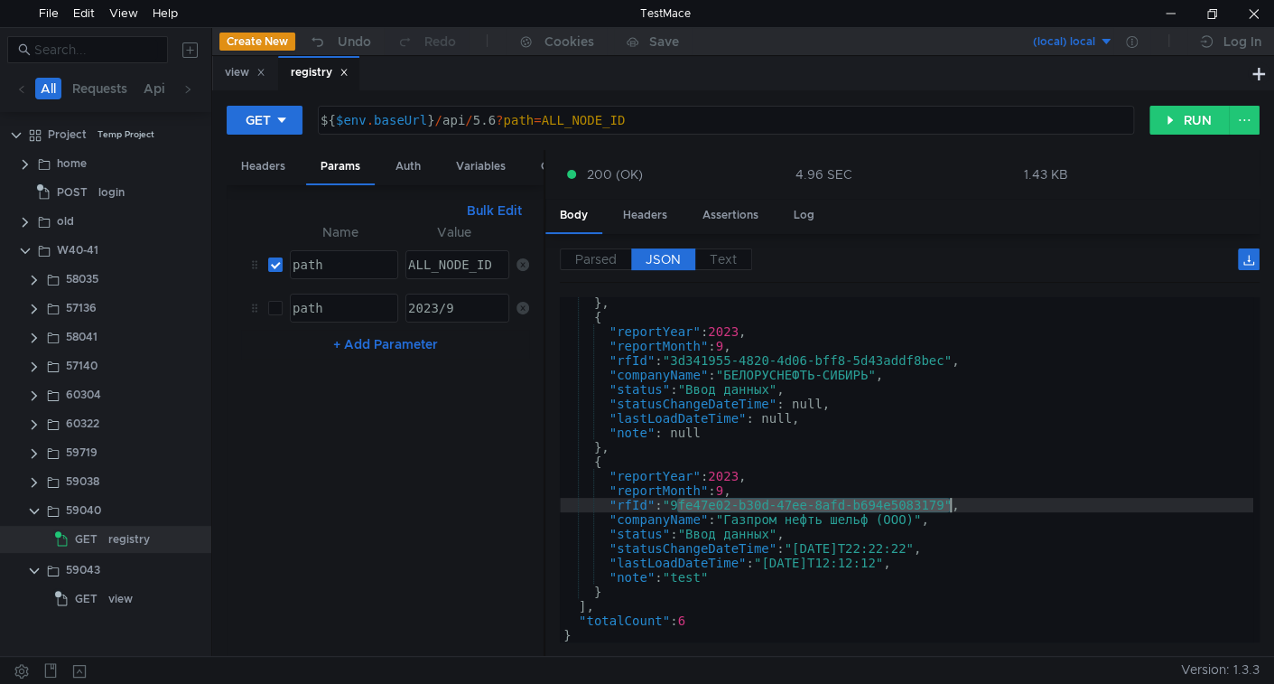
drag, startPoint x: 693, startPoint y: 505, endPoint x: 899, endPoint y: 499, distance: 206.0
click at [904, 499] on div "} , { "reportYear" : 2023 , "reportMonth" : 9 , "rfId" : "3d341955-4820-4d06-bf…" at bounding box center [907, 482] width 694 height 374
click at [109, 596] on div "view" at bounding box center [120, 598] width 24 height 27
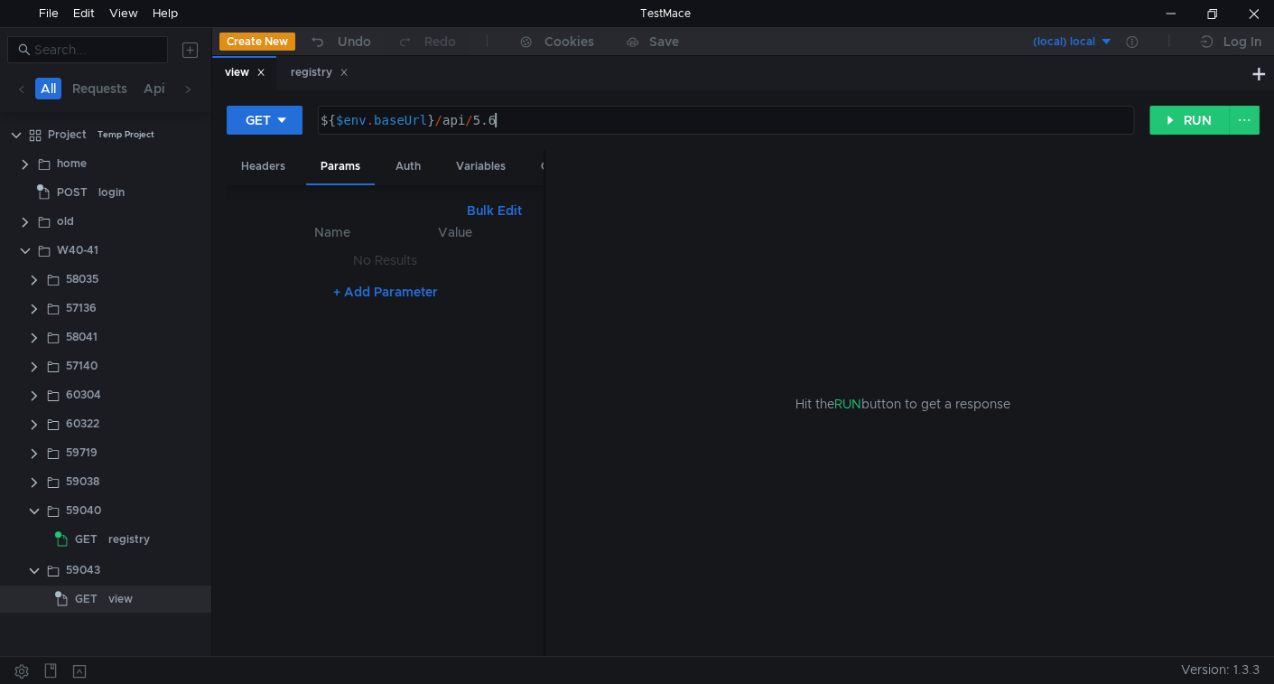
click at [509, 122] on div "${ $env . baseUrl } / api / 5.6" at bounding box center [724, 134] width 815 height 43
paste textarea "9fe47e02-b30d-47ee-8afd-b694e5083179"
type textarea "${$env.baseUrl}/api/5.6/9fe47e02-b30d-47ee-8afd-b694e5083179"
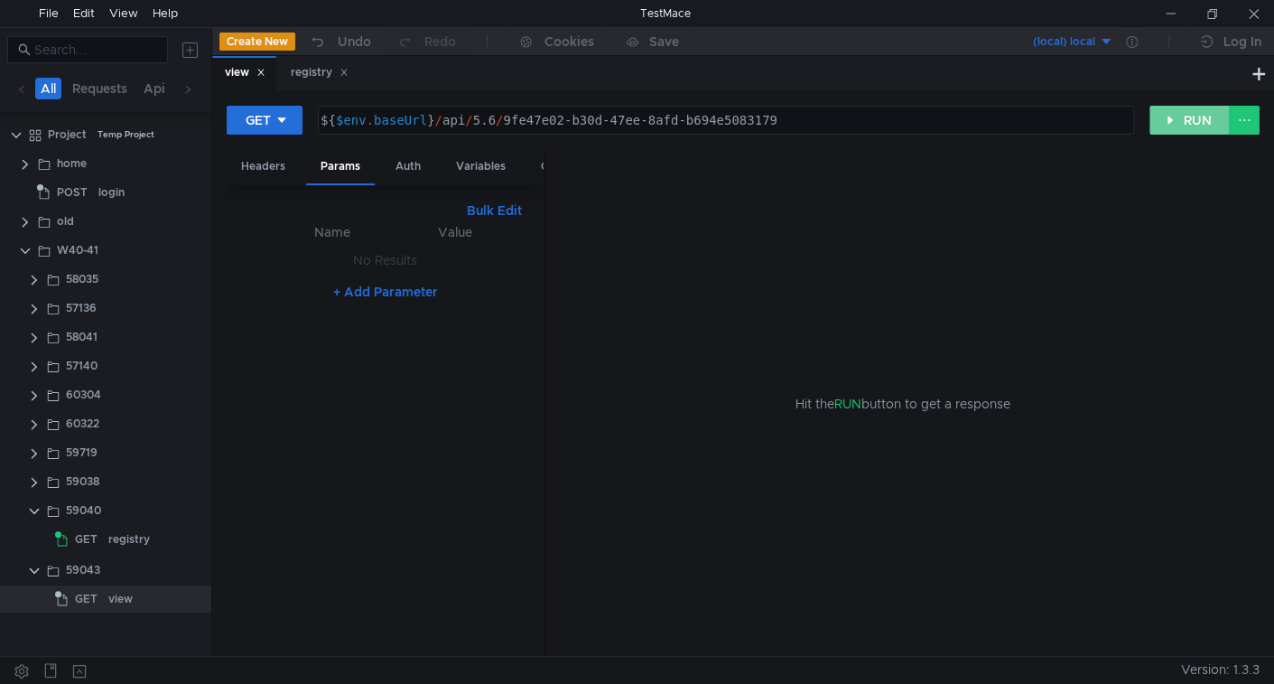
drag, startPoint x: 1173, startPoint y: 113, endPoint x: 757, endPoint y: 138, distance: 417.1
click at [1174, 113] on button "RUN" at bounding box center [1190, 120] width 80 height 29
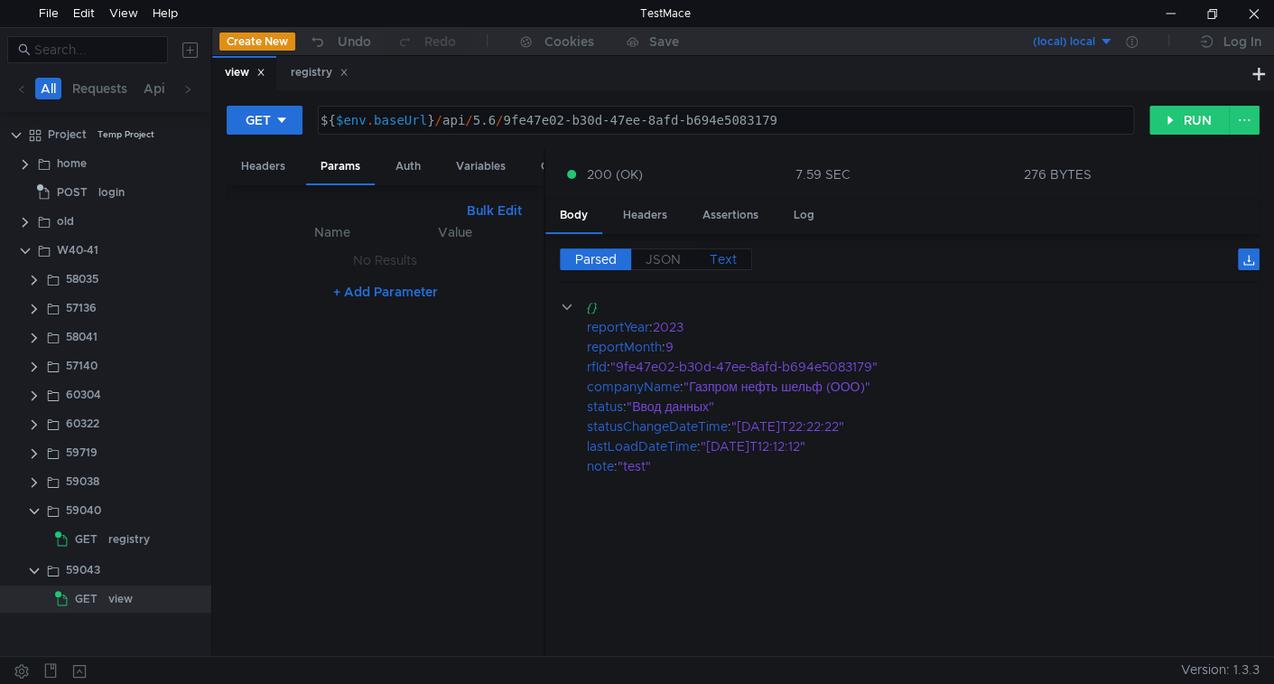
click at [722, 261] on span "Text" at bounding box center [723, 259] width 27 height 16
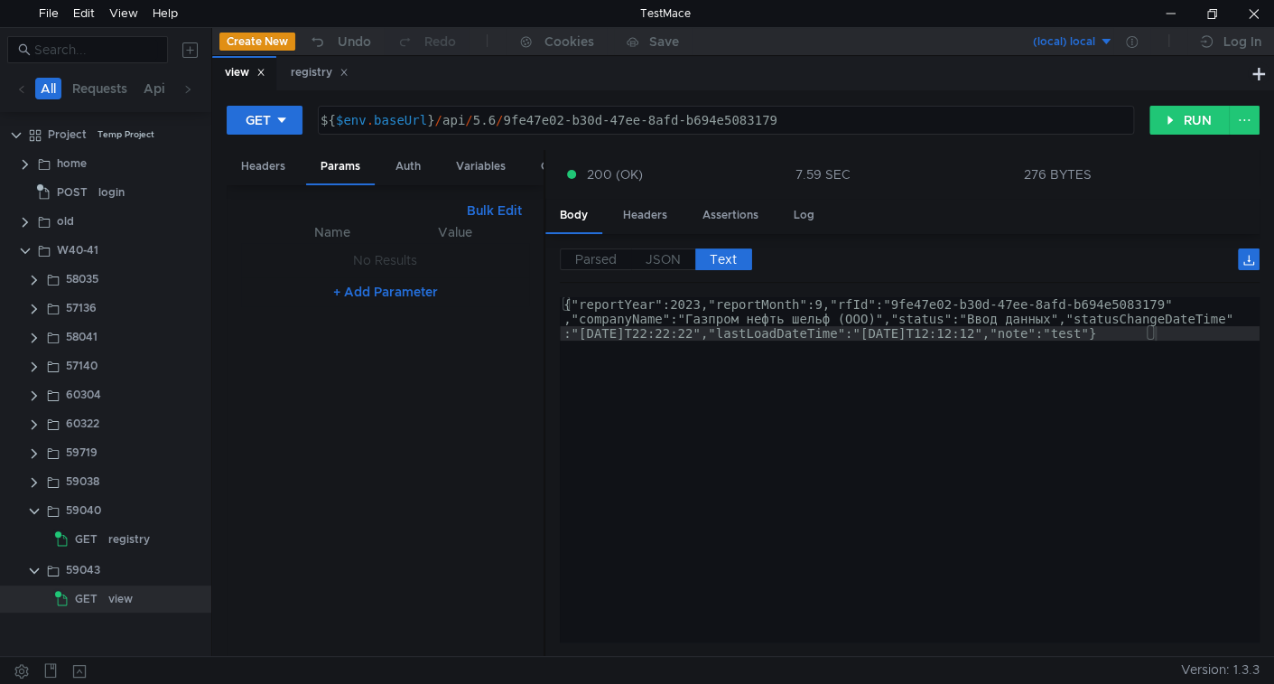
type textarea "{"reportYear":2023,"reportMonth":9,"rfId":"9fe47e02-b30d-47ee-8afd-b694e5083179…"
click at [605, 331] on div "{"reportYear":2023,"reportMonth":9,"rfId":"9fe47e02-b30d-47ee-8afd-b694e5083179…" at bounding box center [910, 513] width 700 height 432
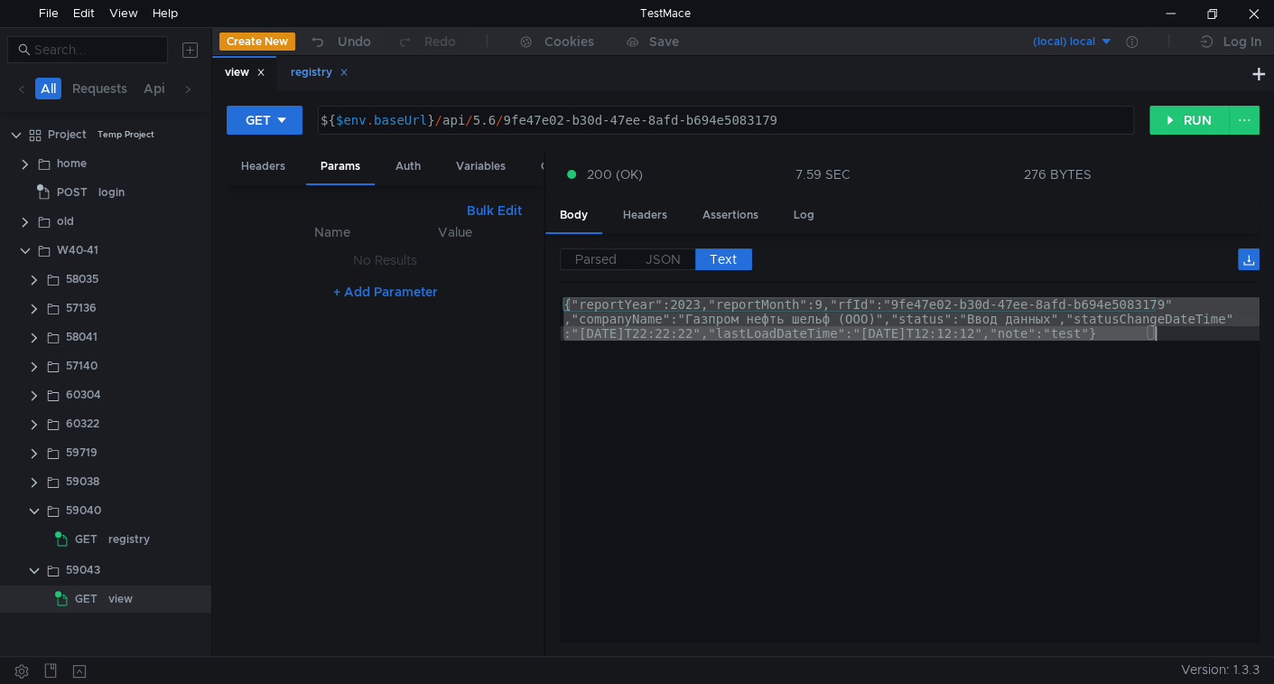
click at [314, 77] on div "registry" at bounding box center [320, 72] width 58 height 19
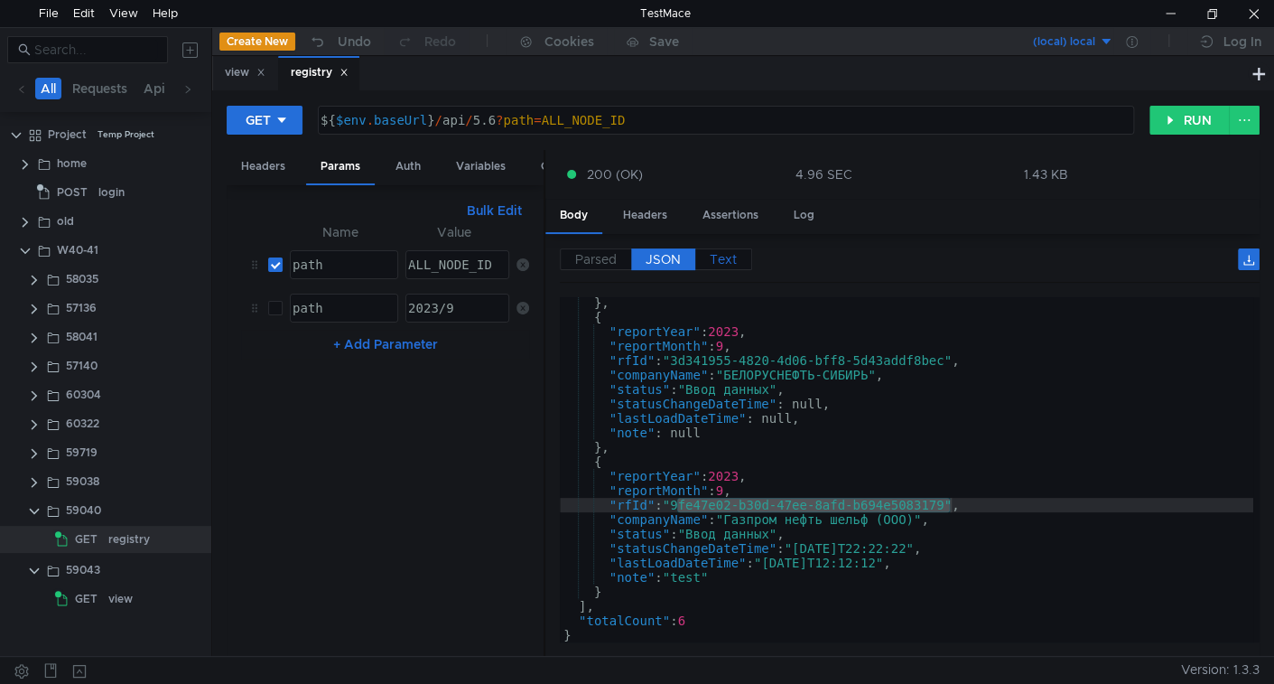
click at [724, 261] on span "Text" at bounding box center [723, 259] width 27 height 16
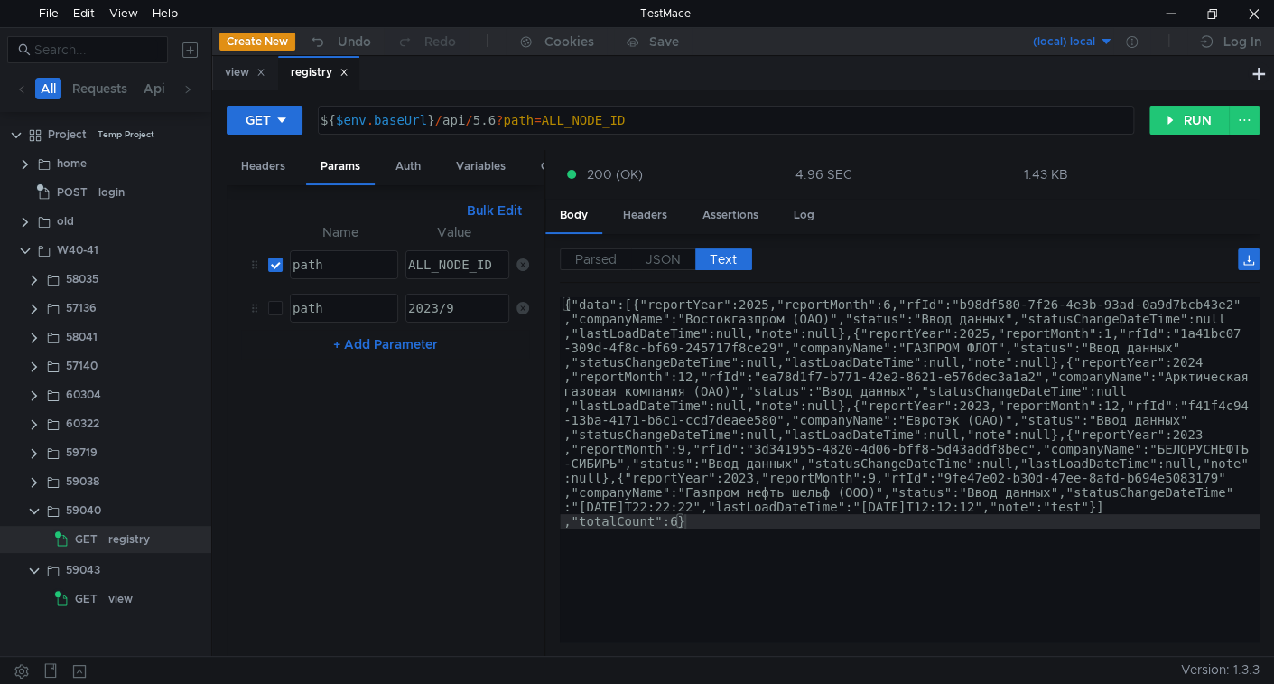
type textarea "{"data":[{"reportYear":2025,"reportMonth":6,"rfId":"b98df580-7f26-4e3b-93ad-0a9…"
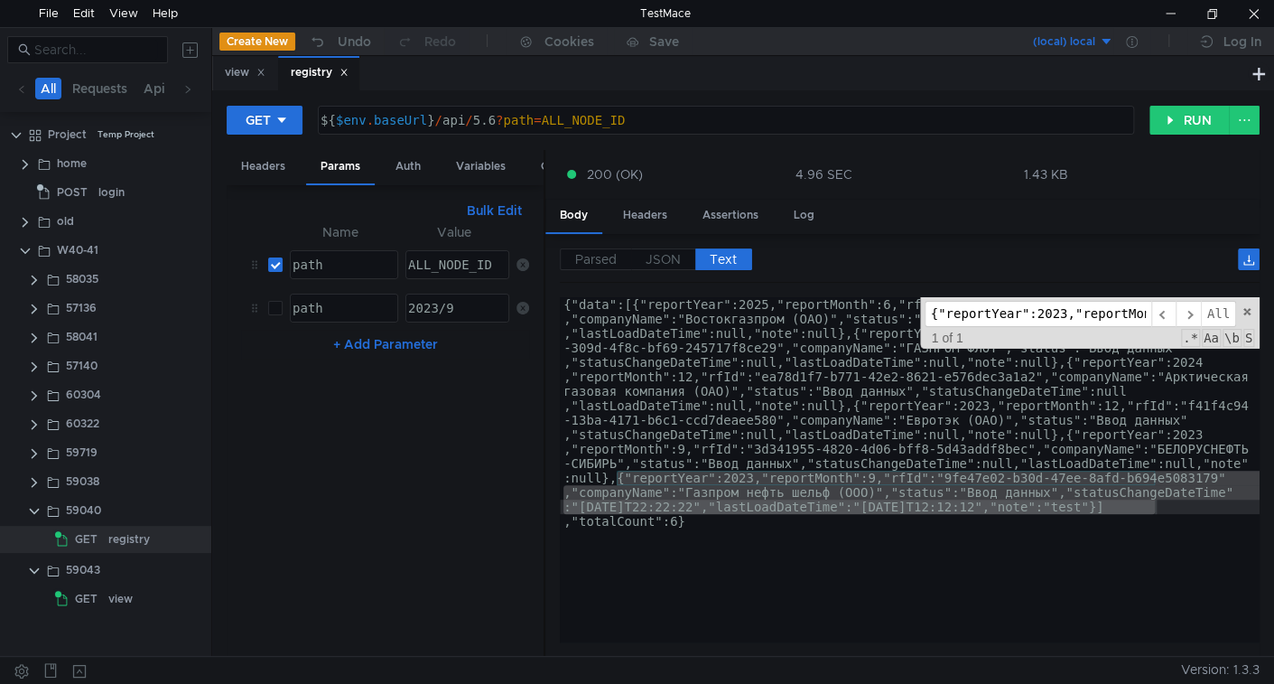
scroll to position [0, 1651]
type input "{"reportYear":2023,"reportMonth":9,"rfId":"9fe47e02-b30d-47ee-8afd-b694e5083179…"
click at [245, 72] on div "view" at bounding box center [245, 72] width 41 height 19
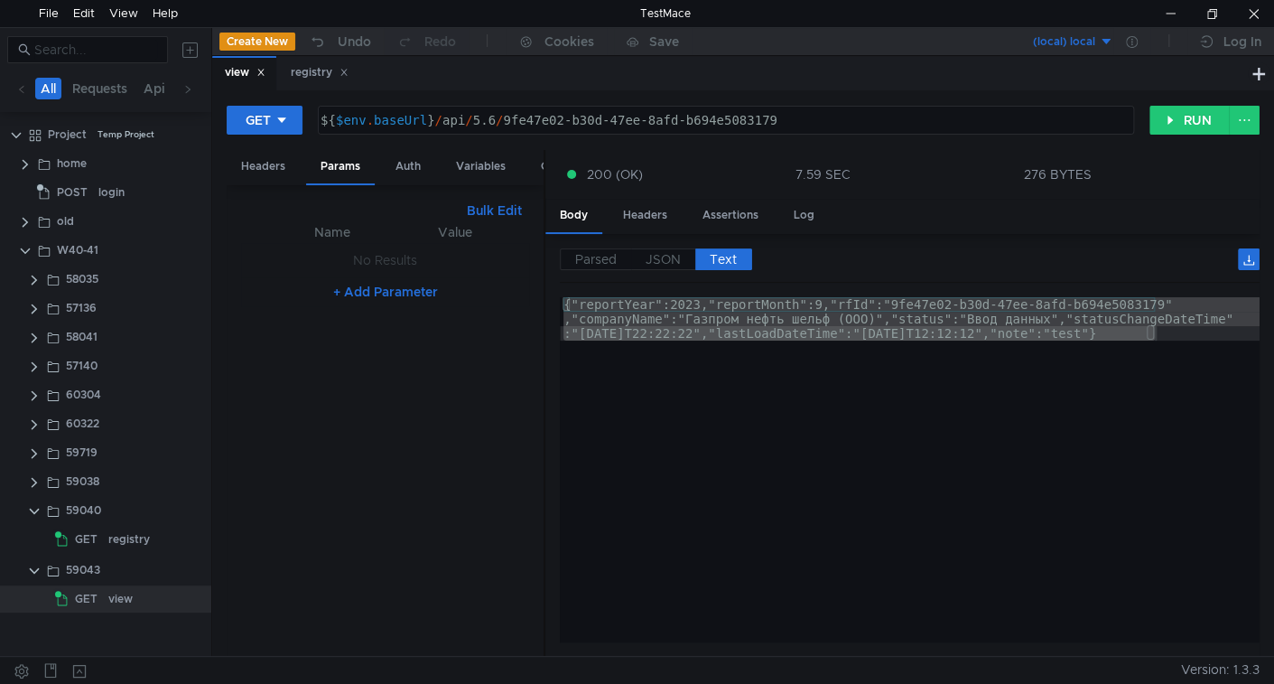
click at [777, 374] on div "{"reportYear":2023,"reportMonth":9,"rfId":"9fe47e02-b30d-47ee-8afd-b694e5083179…" at bounding box center [910, 469] width 700 height 345
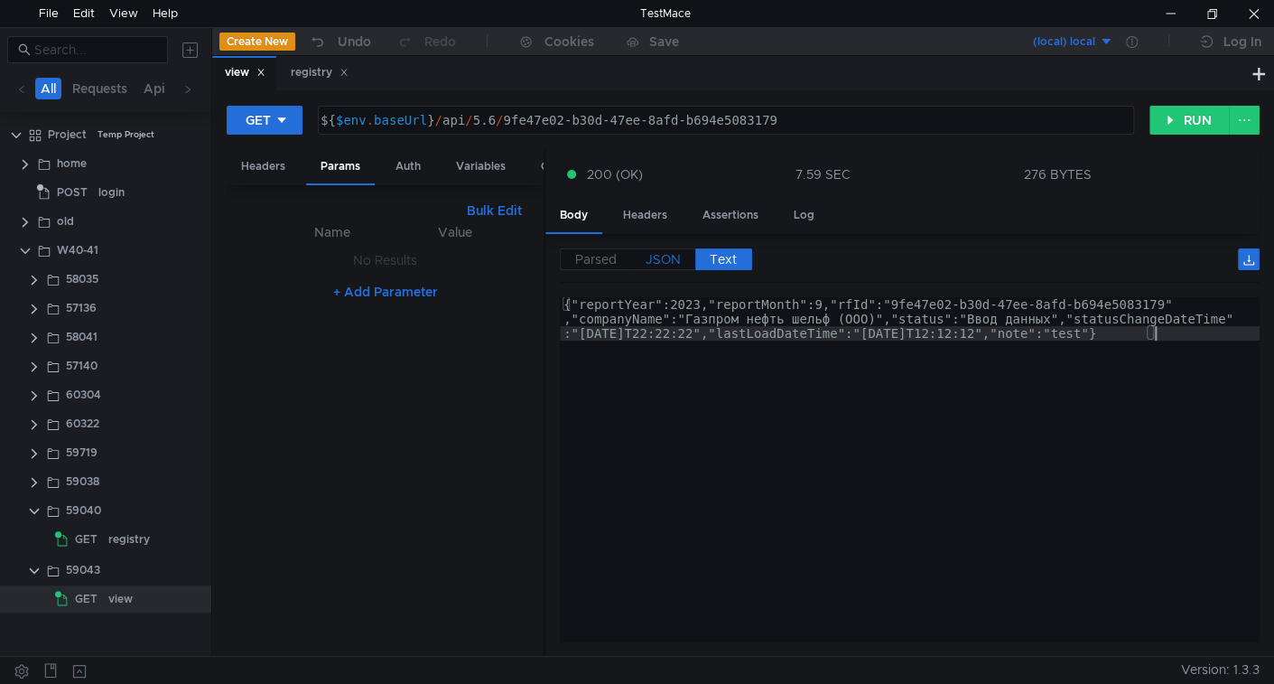
click at [656, 259] on span "JSON" at bounding box center [663, 259] width 35 height 16
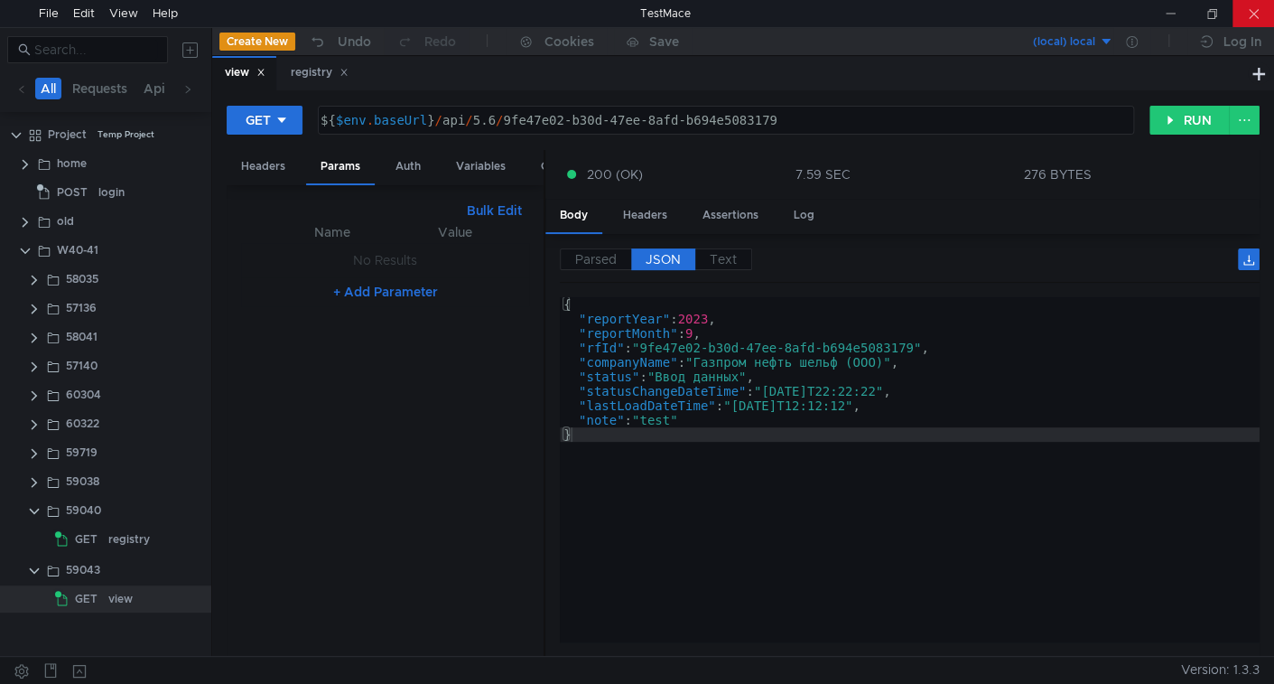
click at [1255, 15] on div at bounding box center [1254, 13] width 42 height 27
